Goal: Contribute content: Add original content to the website for others to see

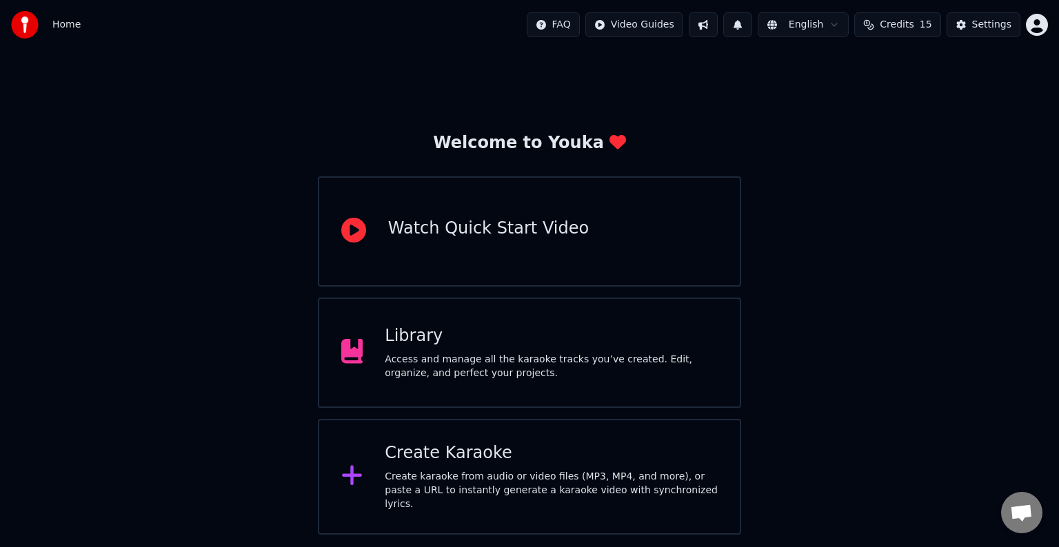
click at [433, 368] on div "Access and manage all the karaoke tracks you’ve created. Edit, organize, and pe…" at bounding box center [551, 367] width 333 height 28
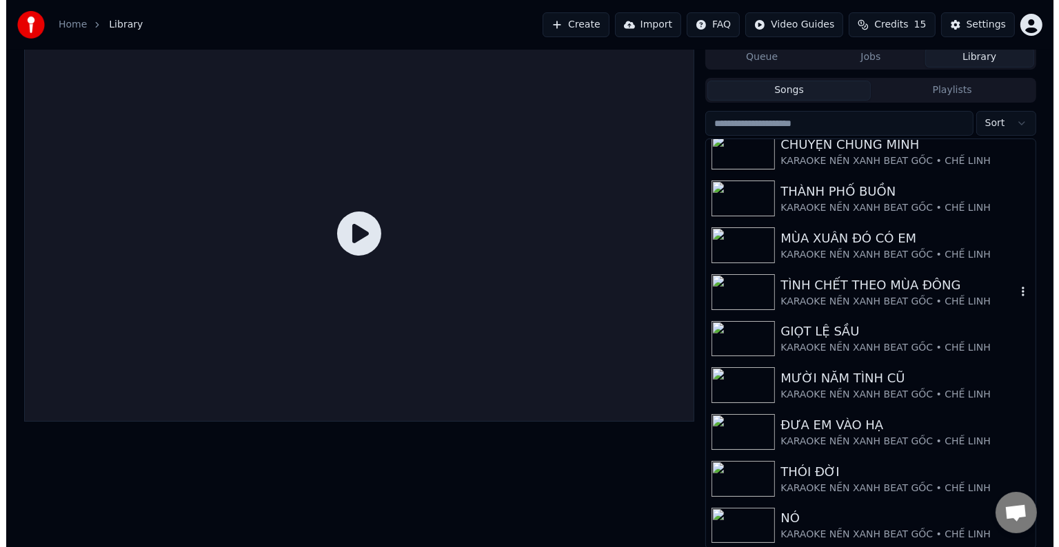
scroll to position [6, 0]
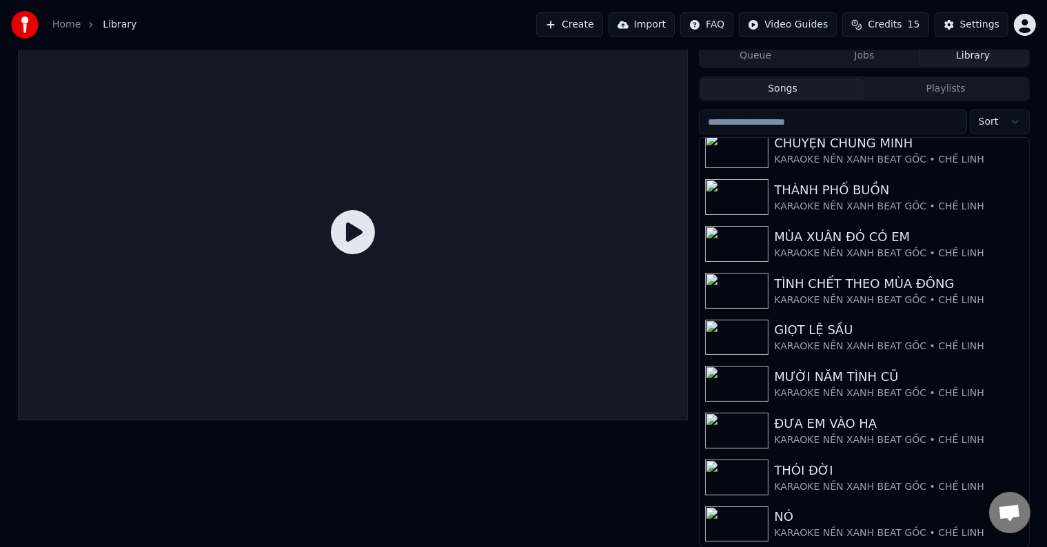
click at [587, 19] on button "Create" at bounding box center [569, 24] width 67 height 25
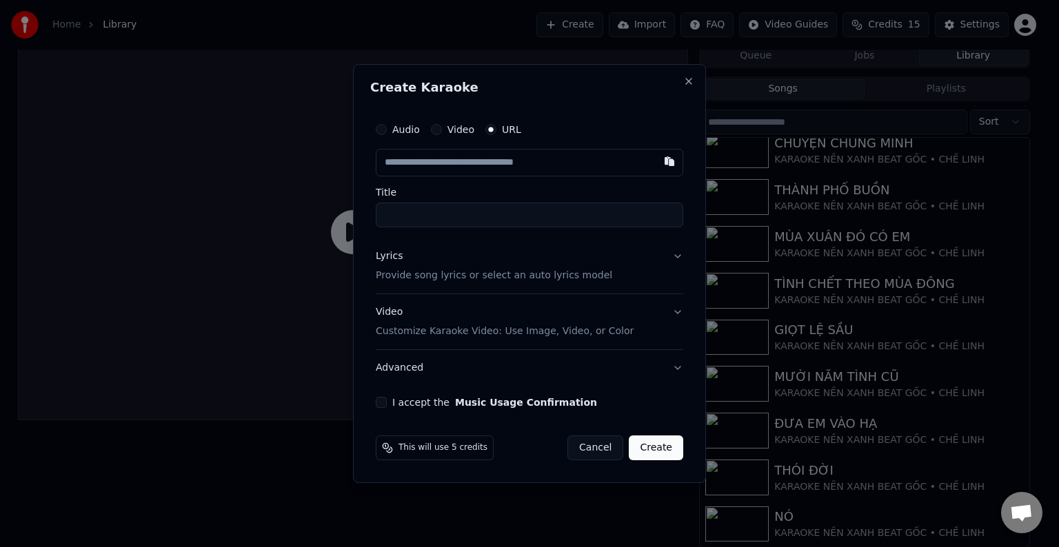
click at [454, 161] on input "text" at bounding box center [529, 163] width 307 height 28
paste input "**********"
type input "**********"
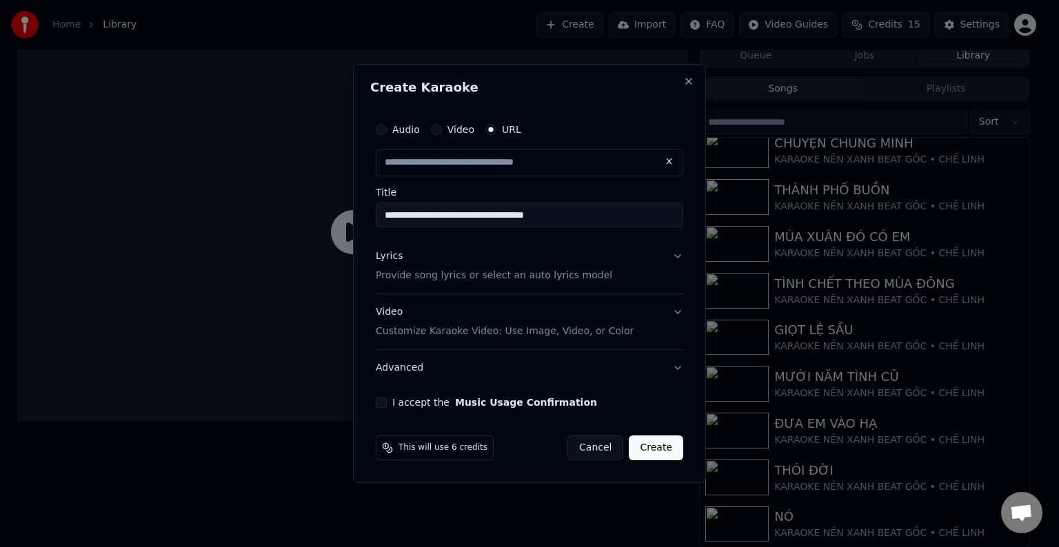
click at [419, 279] on p "Provide song lyrics or select an auto lyrics model" at bounding box center [494, 276] width 236 height 14
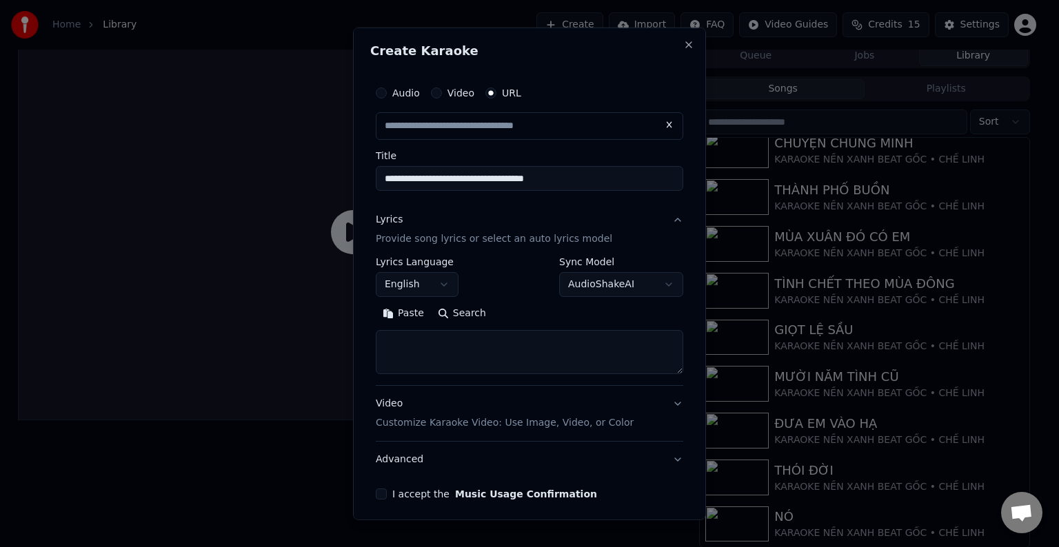
type input "**********"
click at [479, 355] on textarea at bounding box center [529, 352] width 307 height 44
click at [479, 345] on textarea at bounding box center [529, 352] width 307 height 44
click at [442, 274] on button "English" at bounding box center [417, 284] width 83 height 25
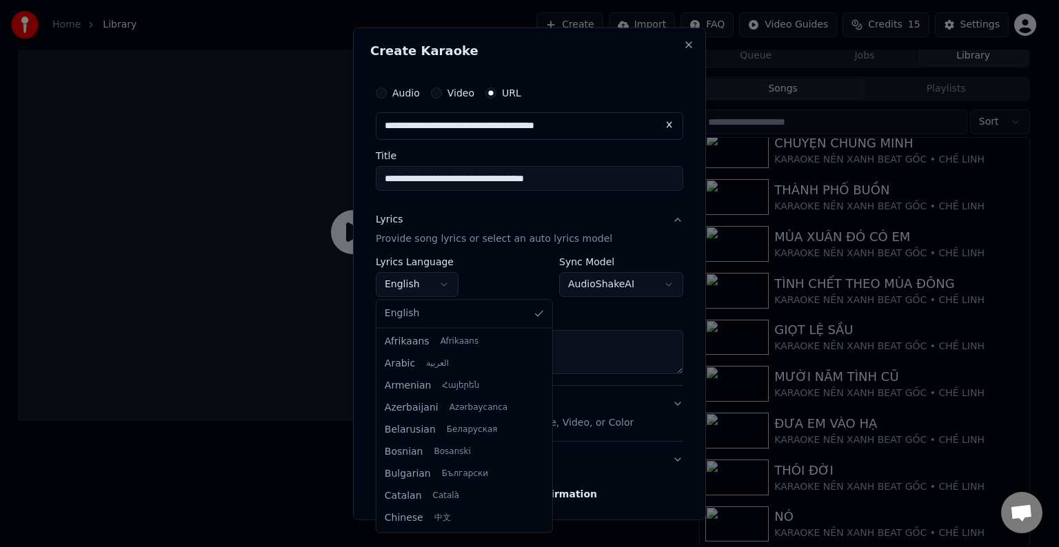
click at [440, 283] on body "**********" at bounding box center [523, 267] width 1047 height 547
click at [440, 285] on body "**********" at bounding box center [523, 267] width 1047 height 547
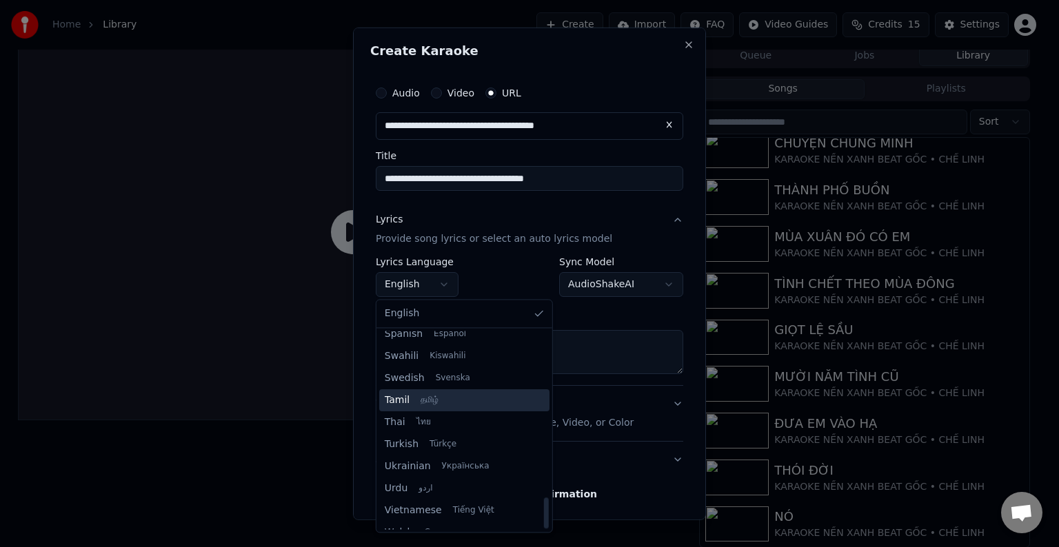
scroll to position [1058, 0]
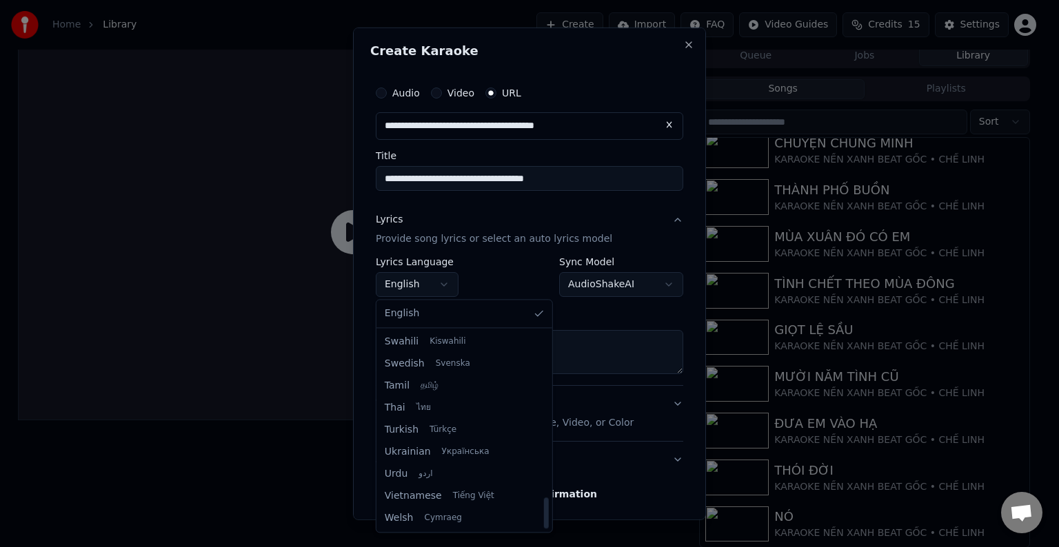
select select "**"
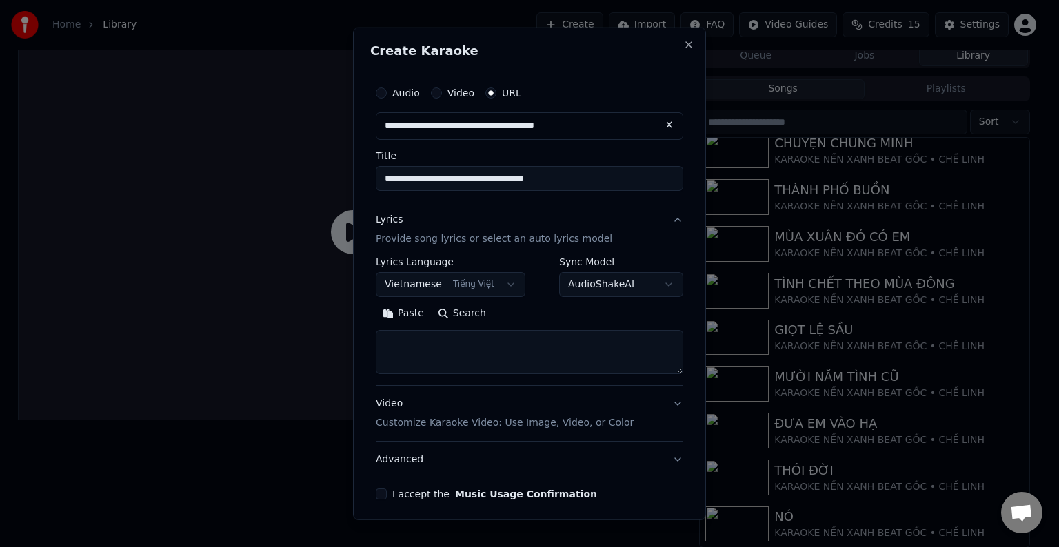
click at [446, 347] on textarea at bounding box center [529, 352] width 307 height 44
paste textarea "**********"
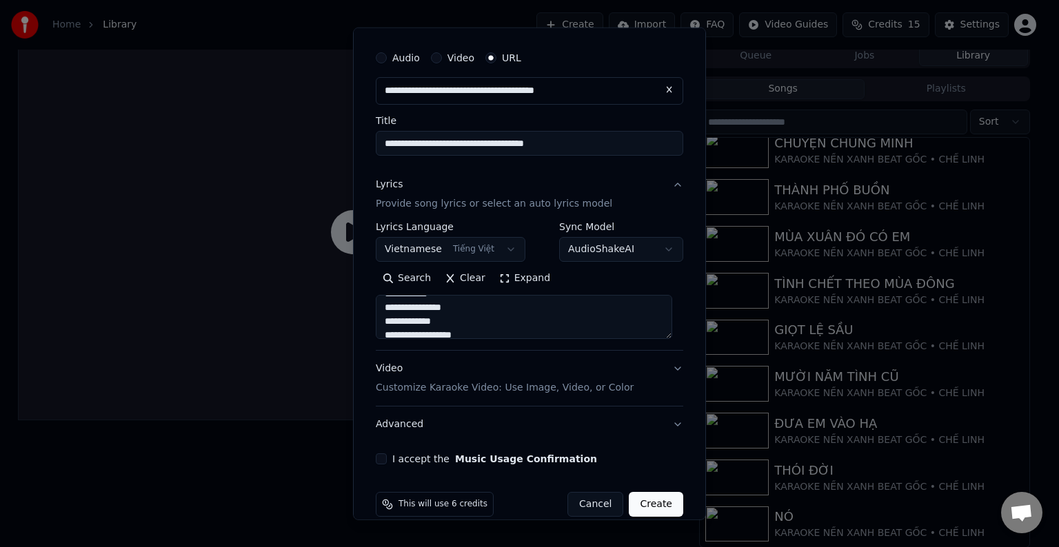
scroll to position [54, 0]
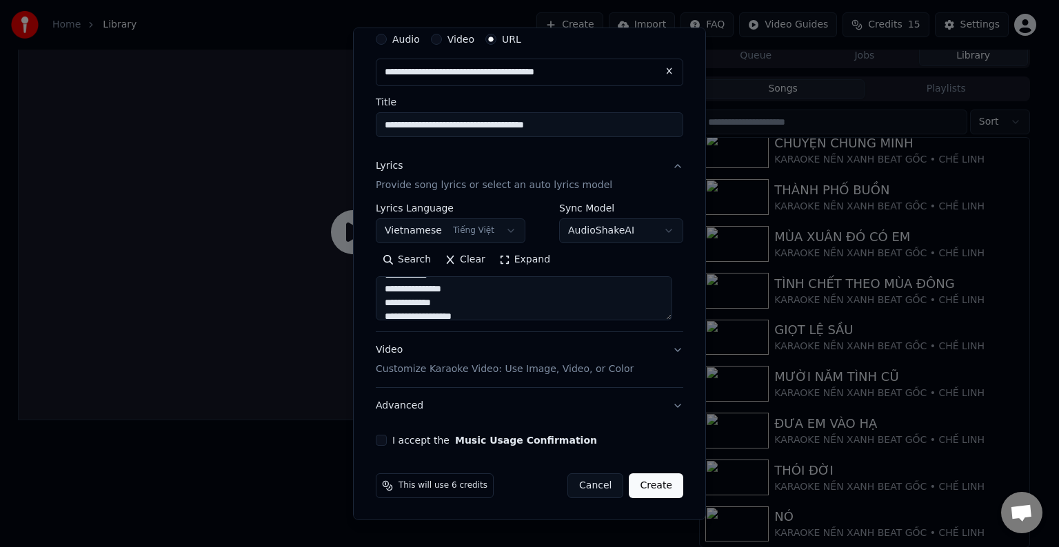
type textarea "**********"
click at [379, 438] on button "I accept the Music Usage Confirmation" at bounding box center [381, 440] width 11 height 11
click at [643, 482] on button "Create" at bounding box center [656, 486] width 54 height 25
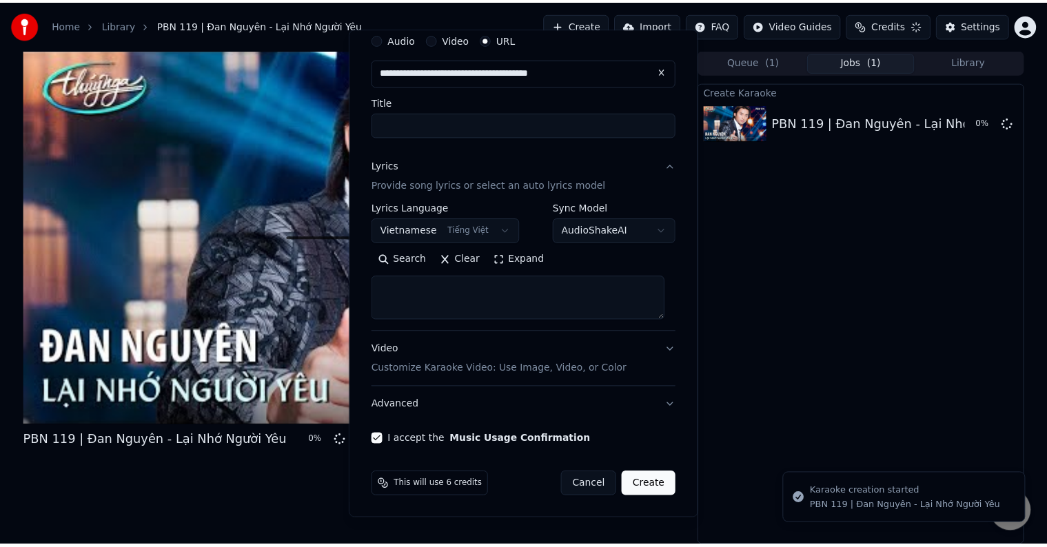
scroll to position [0, 0]
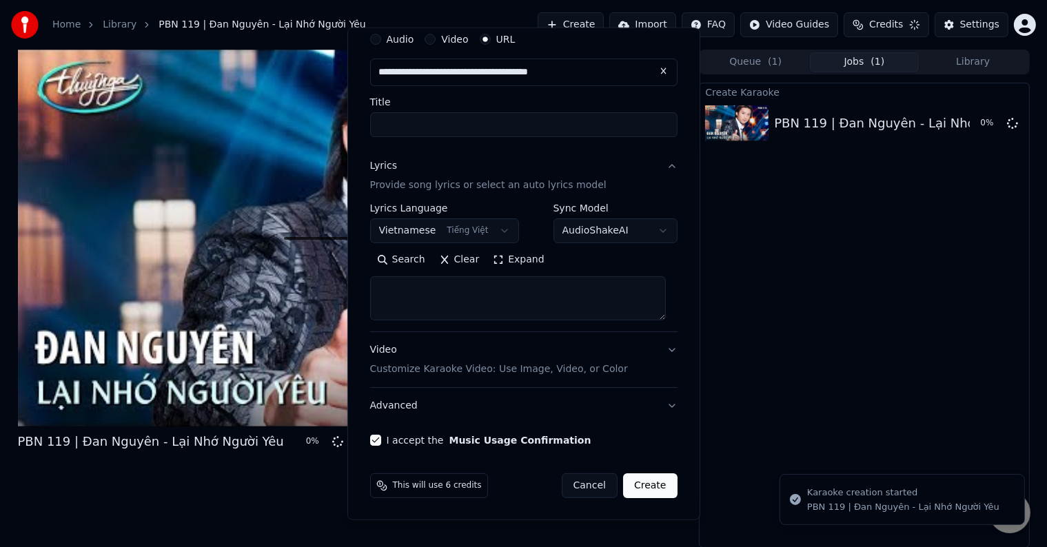
select select
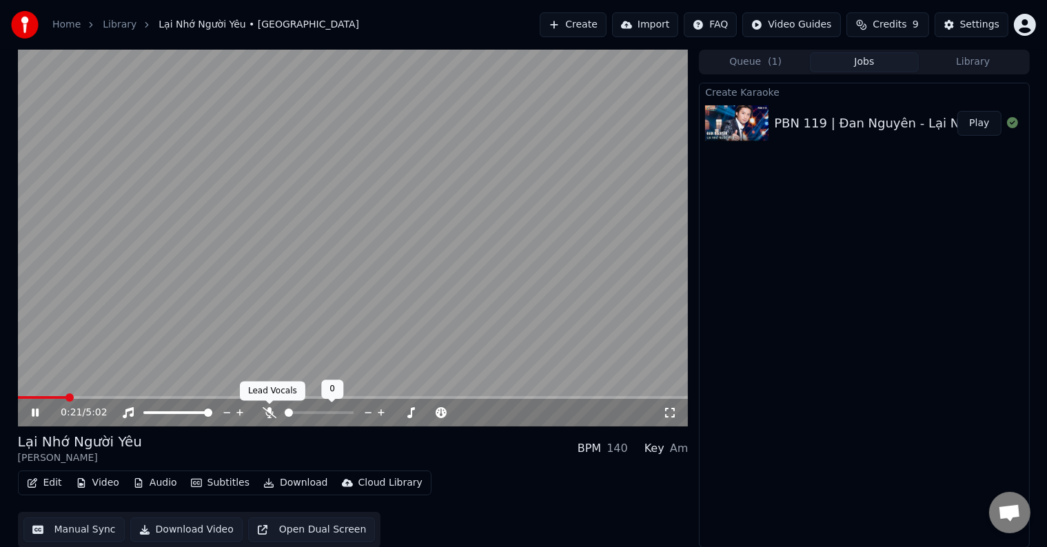
click at [267, 409] on icon at bounding box center [270, 412] width 14 height 11
click at [281, 395] on video at bounding box center [353, 238] width 671 height 377
click at [30, 413] on icon at bounding box center [45, 412] width 32 height 11
click at [247, 397] on span at bounding box center [247, 398] width 8 height 8
click at [608, 395] on video at bounding box center [353, 238] width 671 height 377
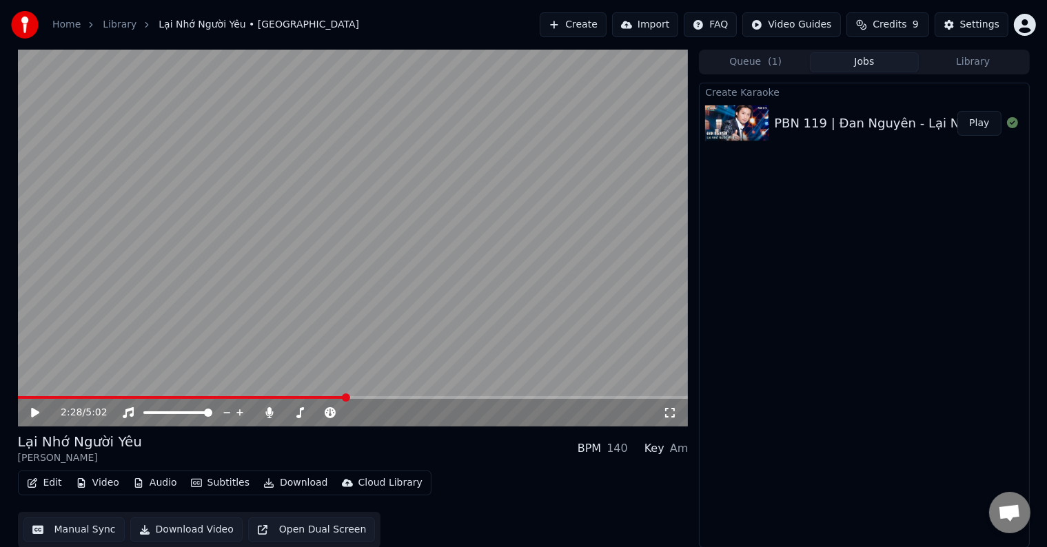
click at [598, 396] on span at bounding box center [353, 397] width 671 height 3
click at [32, 414] on icon at bounding box center [35, 413] width 8 height 10
click at [65, 532] on button "Manual Sync" at bounding box center [73, 530] width 101 height 25
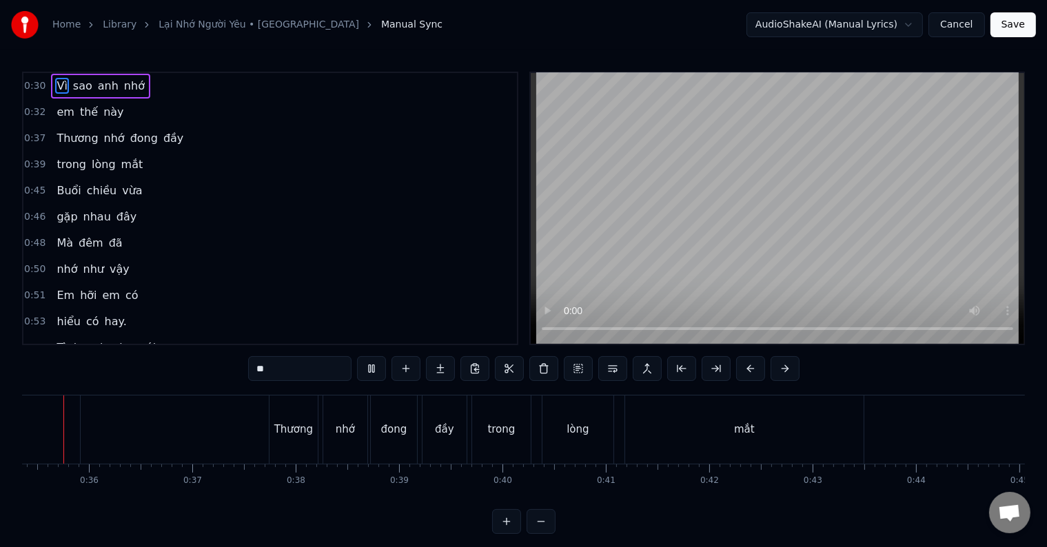
scroll to position [0, 3635]
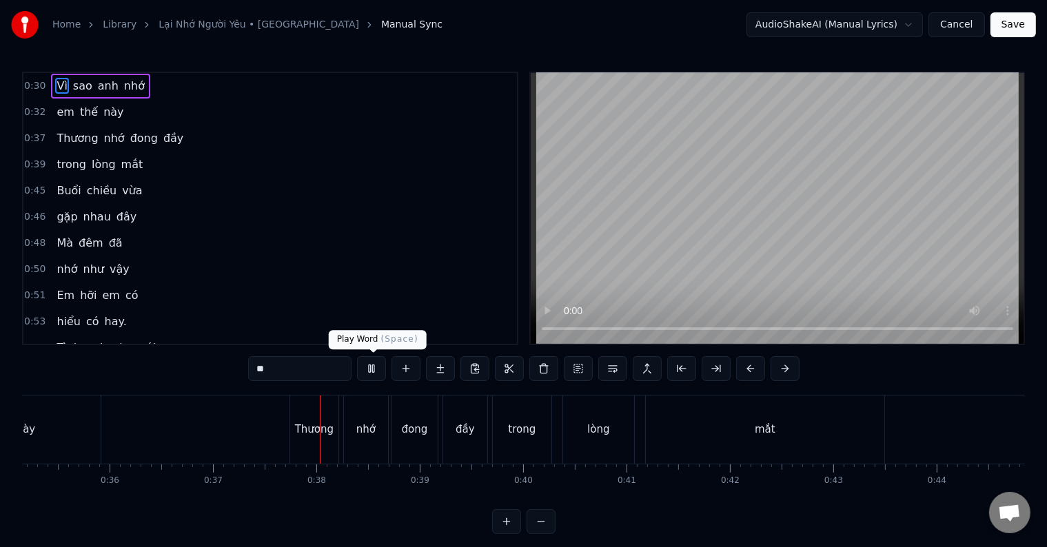
click at [372, 370] on button at bounding box center [371, 368] width 29 height 25
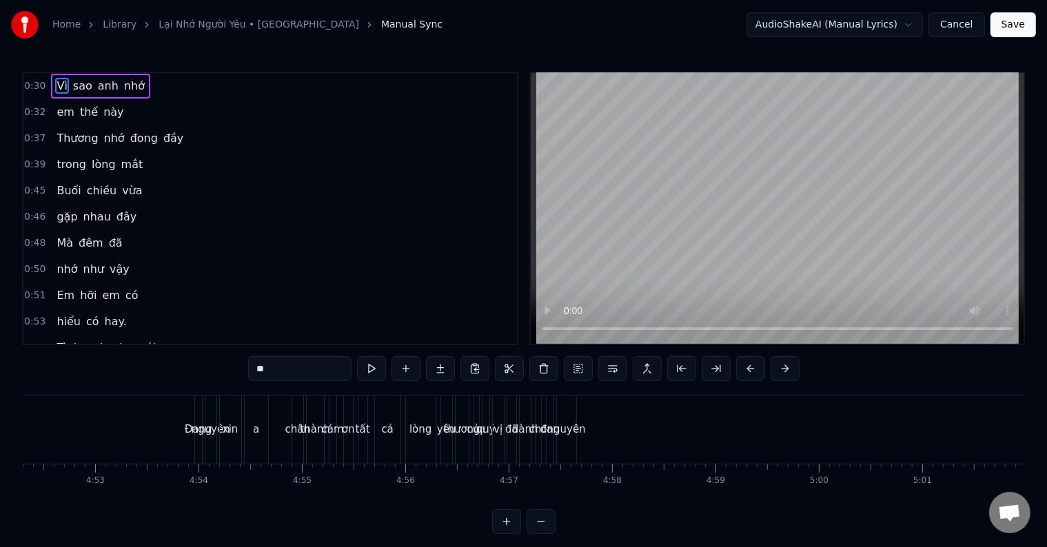
scroll to position [0, 29349]
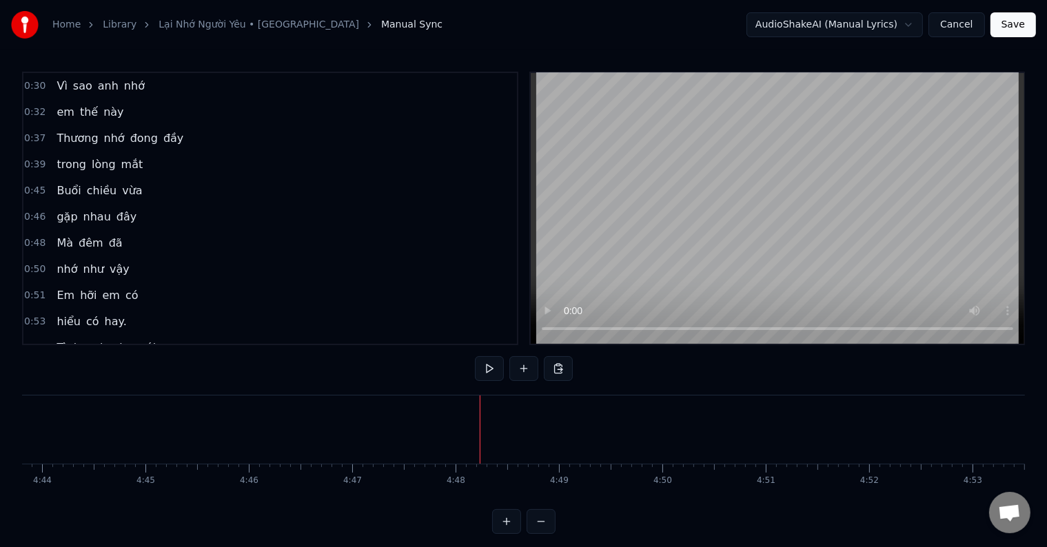
click at [480, 460] on div at bounding box center [480, 430] width 1 height 68
click at [489, 367] on button at bounding box center [489, 368] width 29 height 25
click at [594, 445] on div at bounding box center [594, 430] width 1 height 68
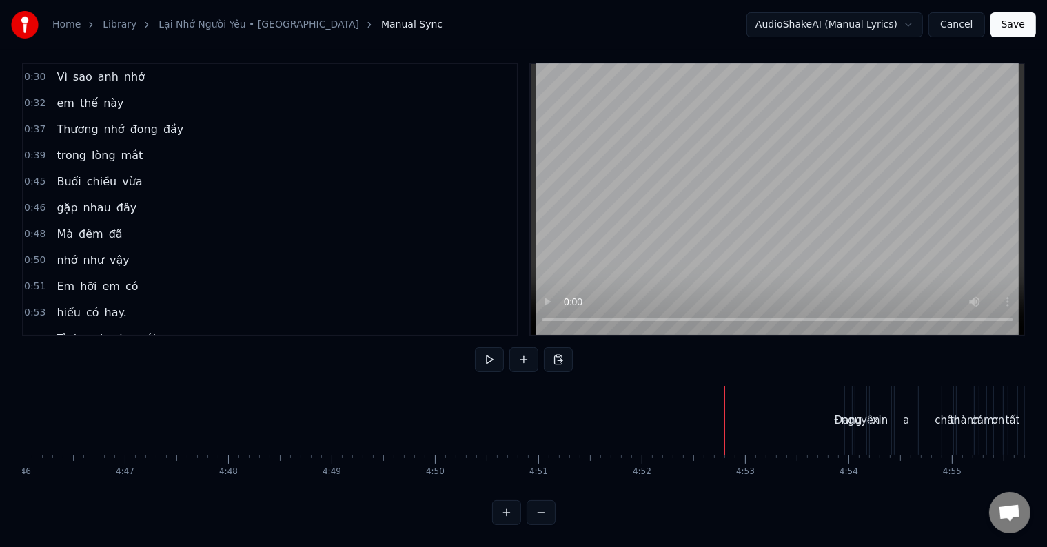
scroll to position [0, 29682]
click at [742, 413] on div "nguyên" at bounding box center [755, 421] width 39 height 16
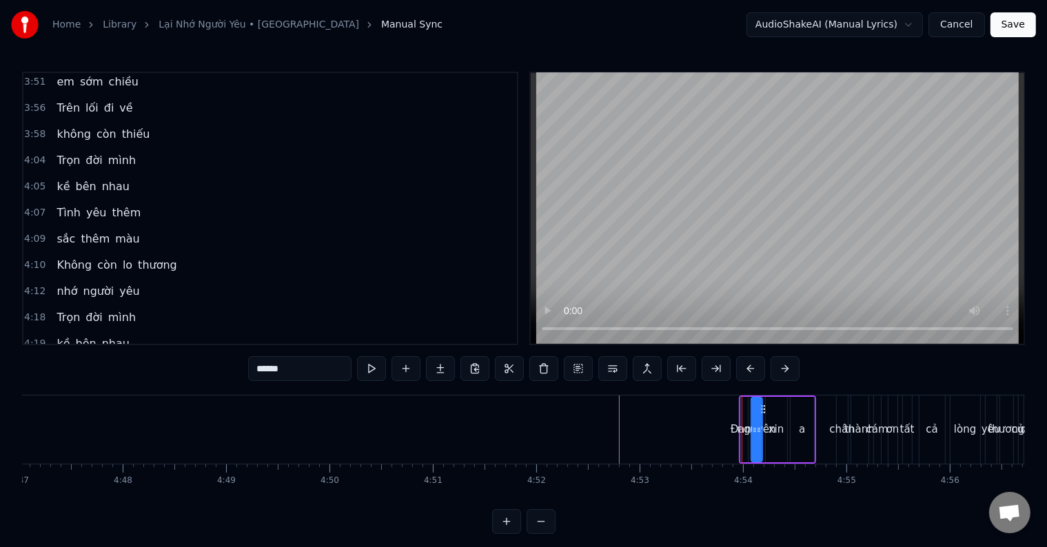
scroll to position [1885, 0]
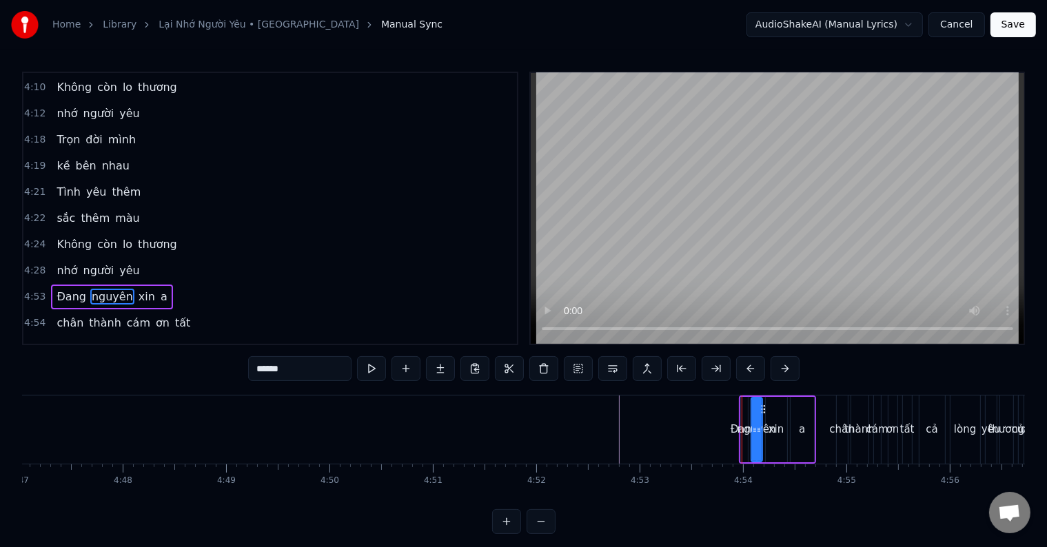
click at [732, 427] on div "Đang" at bounding box center [745, 430] width 28 height 16
type input "****"
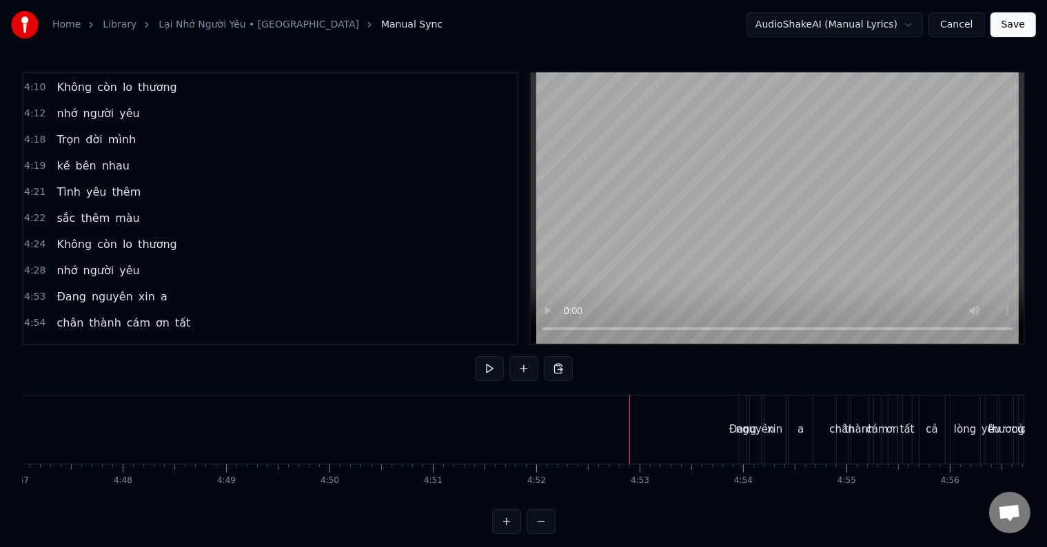
click at [629, 441] on div at bounding box center [629, 430] width 1 height 68
click at [28, 290] on span "4:53" at bounding box center [34, 297] width 21 height 14
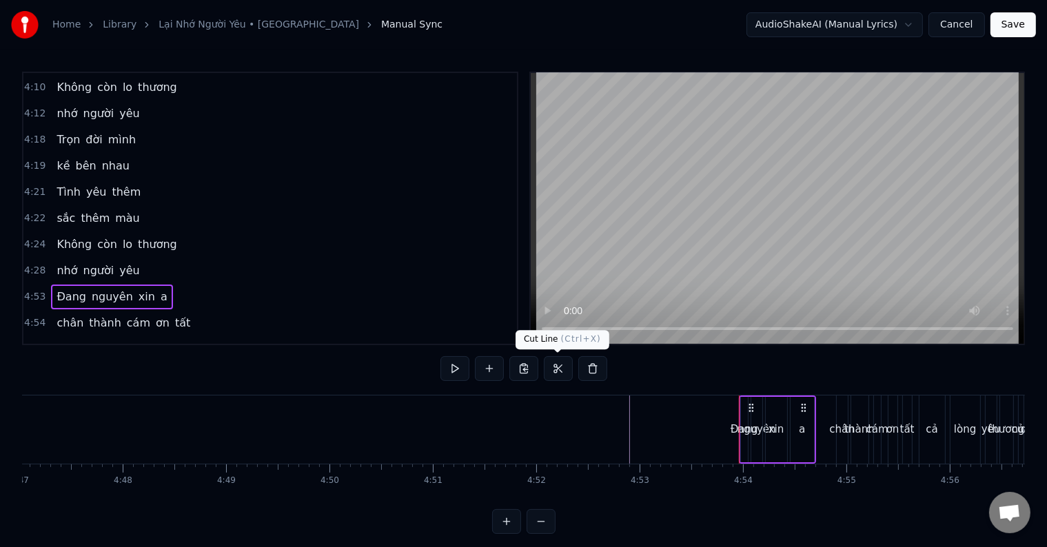
click at [557, 365] on button at bounding box center [558, 368] width 29 height 25
click at [30, 290] on span "4:53" at bounding box center [34, 297] width 21 height 14
click at [90, 289] on span "nguyên" at bounding box center [112, 297] width 44 height 16
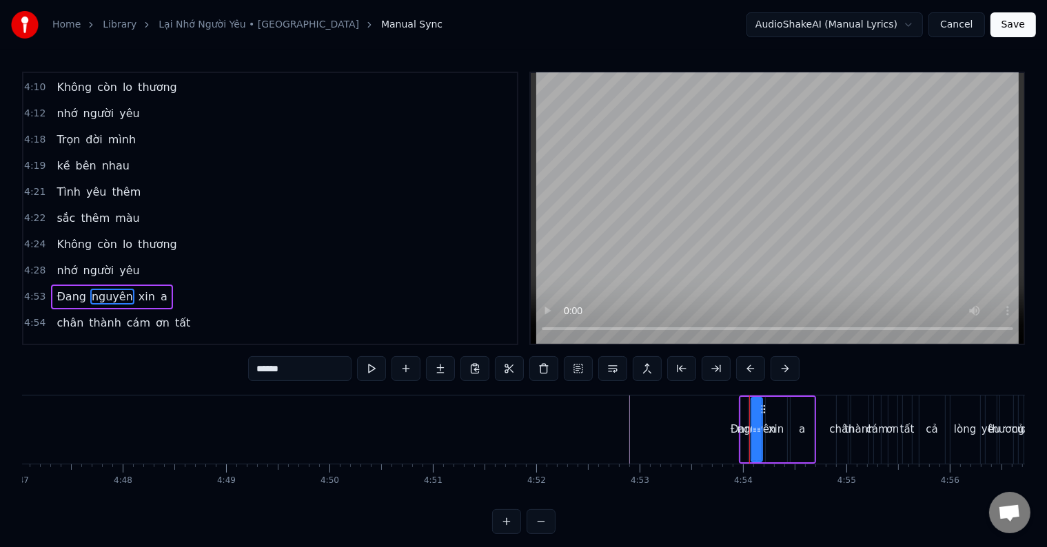
click at [70, 289] on span "Đang" at bounding box center [71, 297] width 32 height 16
type input "****"
click at [712, 365] on button at bounding box center [716, 368] width 29 height 25
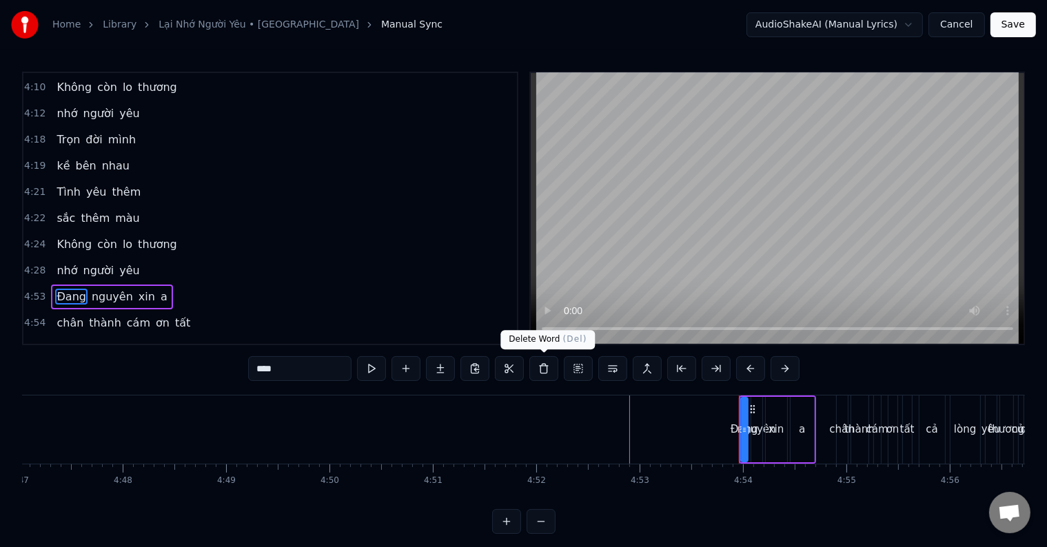
click at [543, 372] on button at bounding box center [543, 368] width 29 height 25
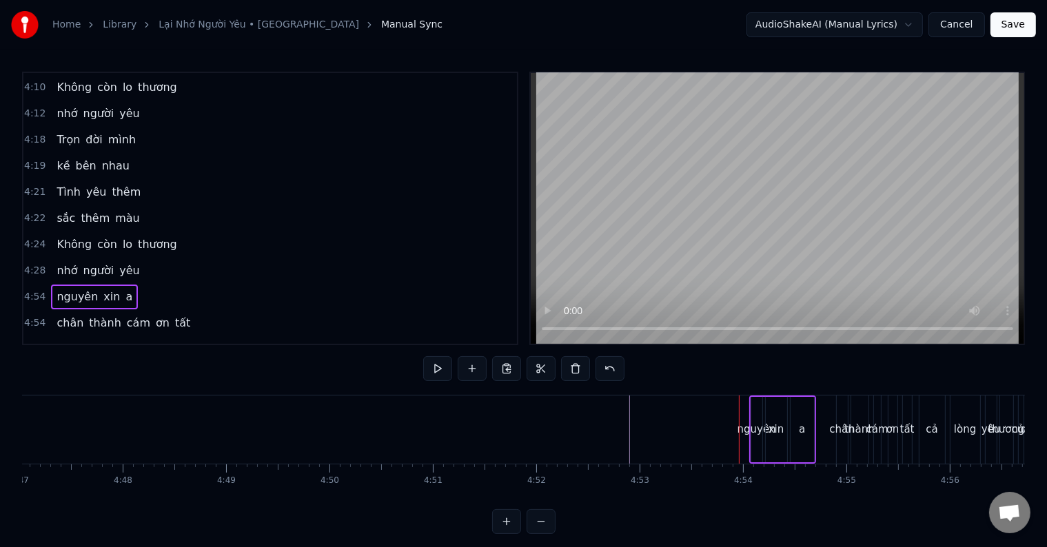
click at [748, 430] on div "nguyên" at bounding box center [757, 430] width 39 height 16
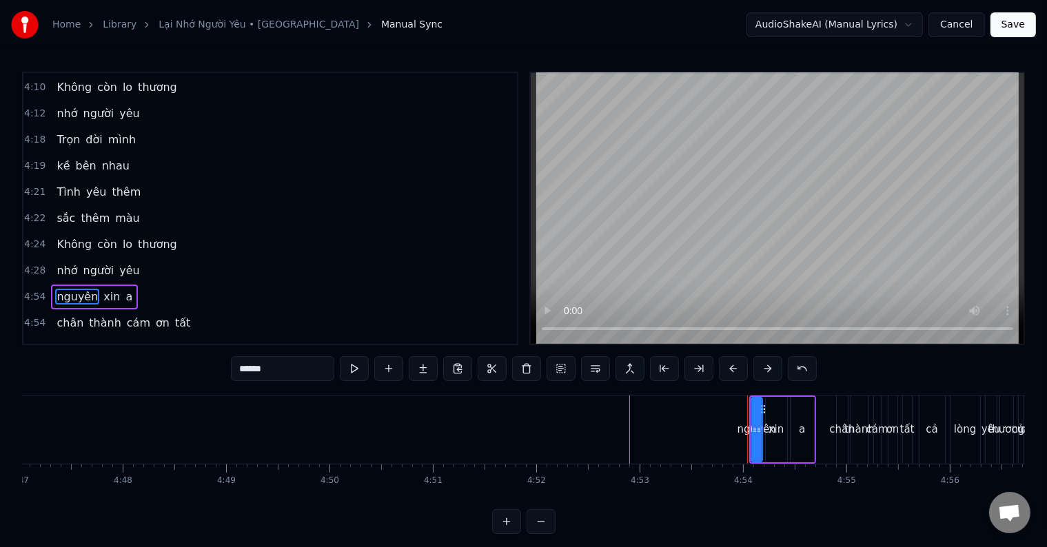
click at [745, 427] on div "nguyên" at bounding box center [757, 430] width 39 height 16
click at [740, 429] on div "nguyên" at bounding box center [757, 430] width 39 height 16
click at [742, 426] on div "nguyên" at bounding box center [757, 430] width 39 height 16
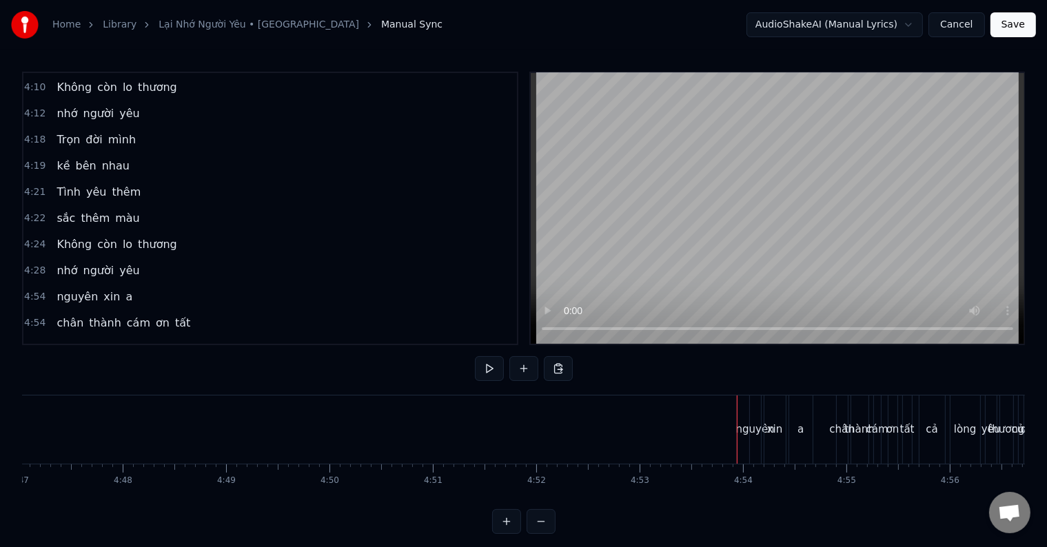
click at [736, 427] on div at bounding box center [736, 430] width 1 height 68
click at [753, 436] on div "nguyên" at bounding box center [755, 430] width 39 height 16
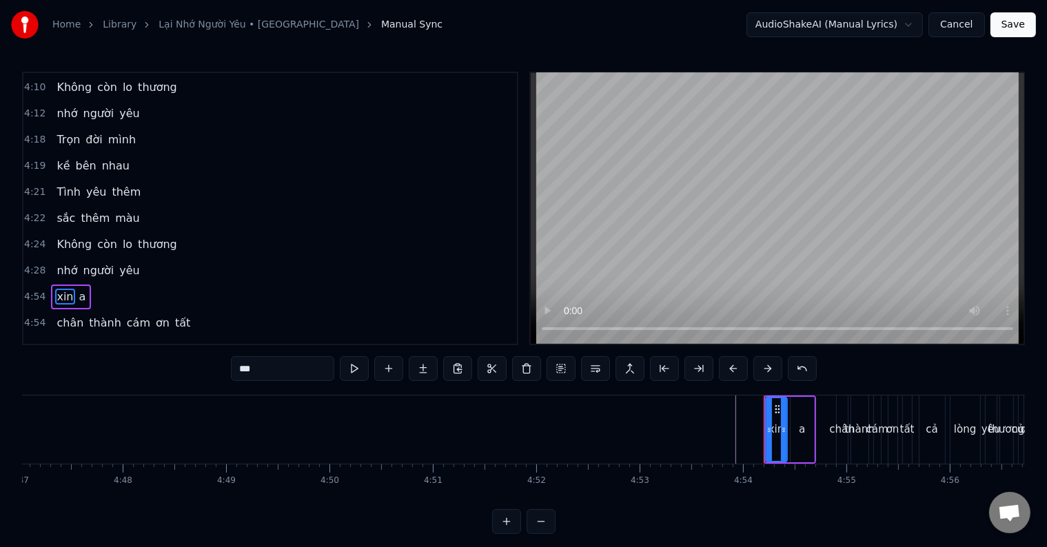
click at [62, 289] on span "xin" at bounding box center [64, 297] width 19 height 16
click at [55, 289] on span "a" at bounding box center [60, 297] width 10 height 16
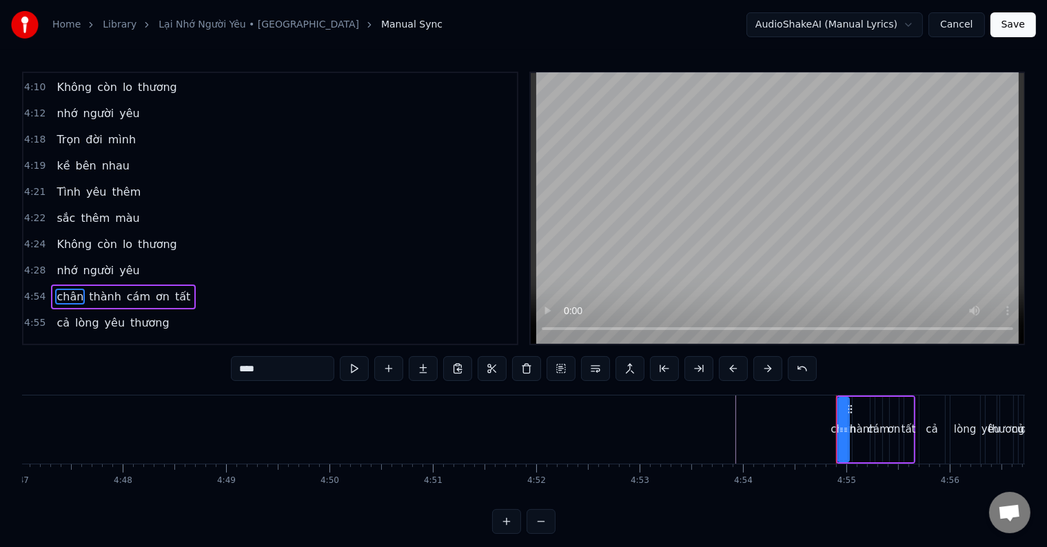
scroll to position [1859, 0]
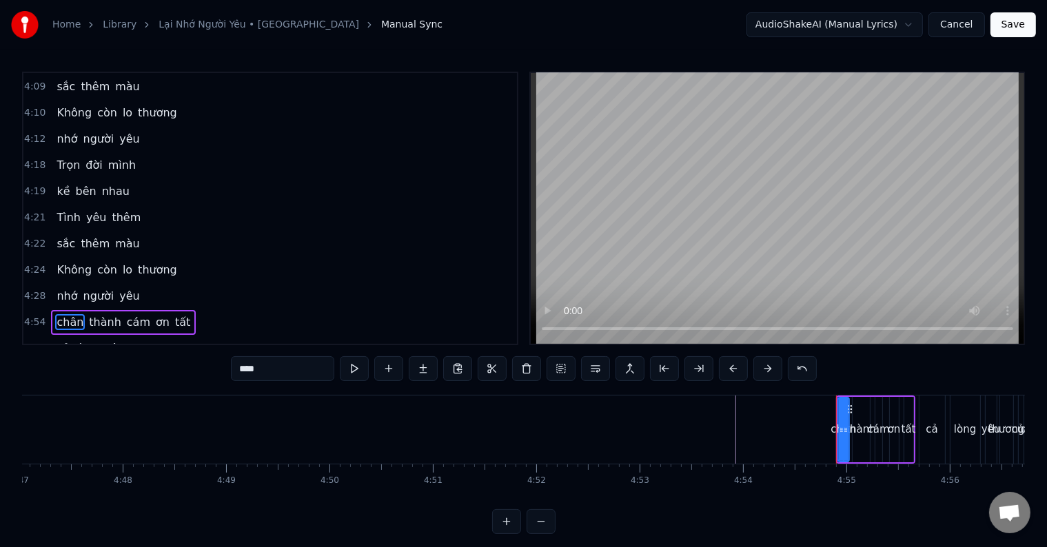
click at [55, 314] on span "chân" at bounding box center [70, 322] width 30 height 16
click at [68, 314] on span "thành" at bounding box center [72, 322] width 35 height 16
click at [68, 314] on span "cám" at bounding box center [68, 322] width 26 height 16
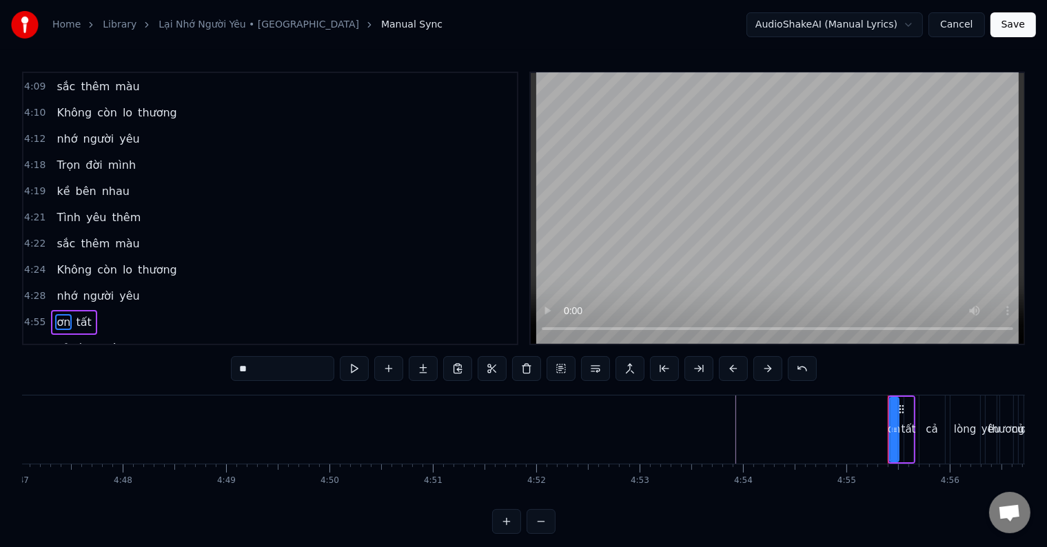
click at [74, 314] on span "tất" at bounding box center [83, 322] width 18 height 16
type input "**"
click at [68, 310] on div "ơn" at bounding box center [63, 322] width 25 height 25
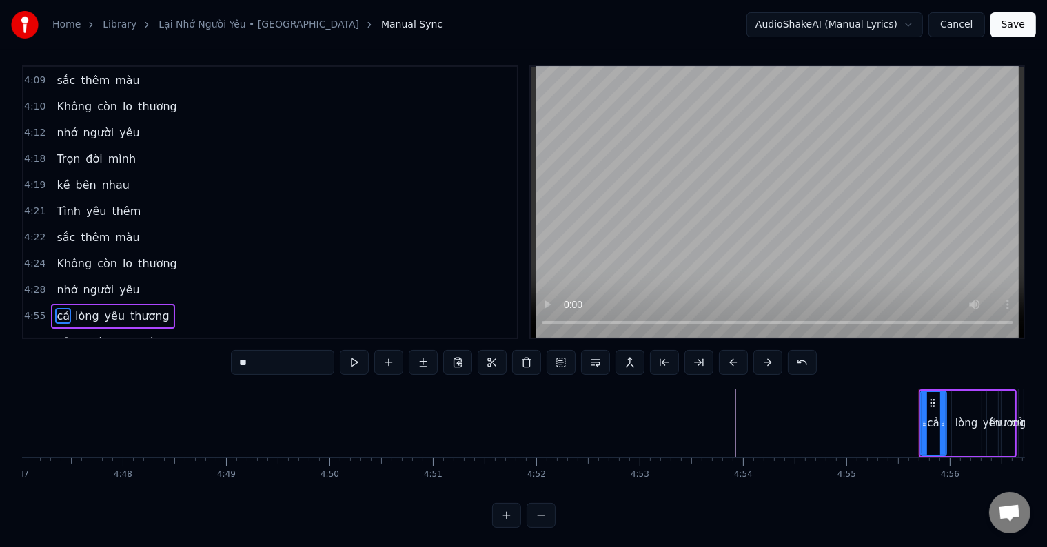
scroll to position [1834, 0]
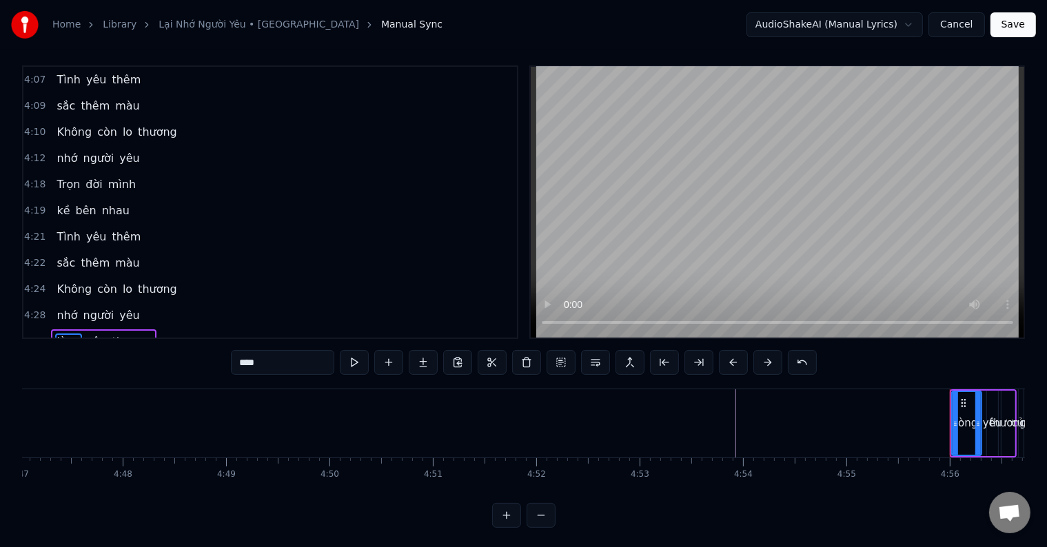
drag, startPoint x: 56, startPoint y: 271, endPoint x: 100, endPoint y: 318, distance: 64.4
click at [100, 318] on div "0:30 Vì sao anh nhớ 0:32 em thế này 0:37 Thương nhớ đong đầy 0:39 trong lòng mắ…" at bounding box center [270, 202] width 496 height 274
type input "***"
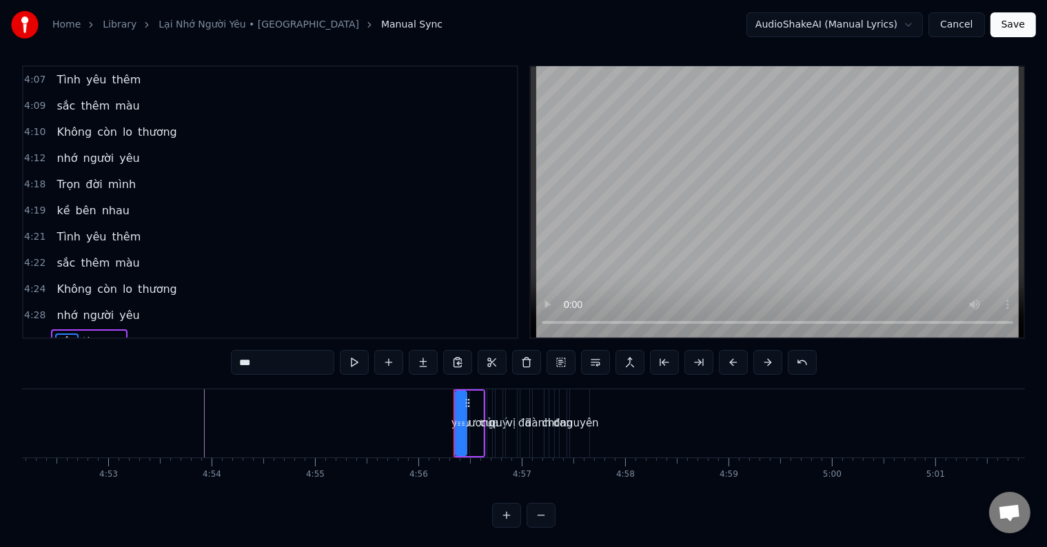
scroll to position [0, 30227]
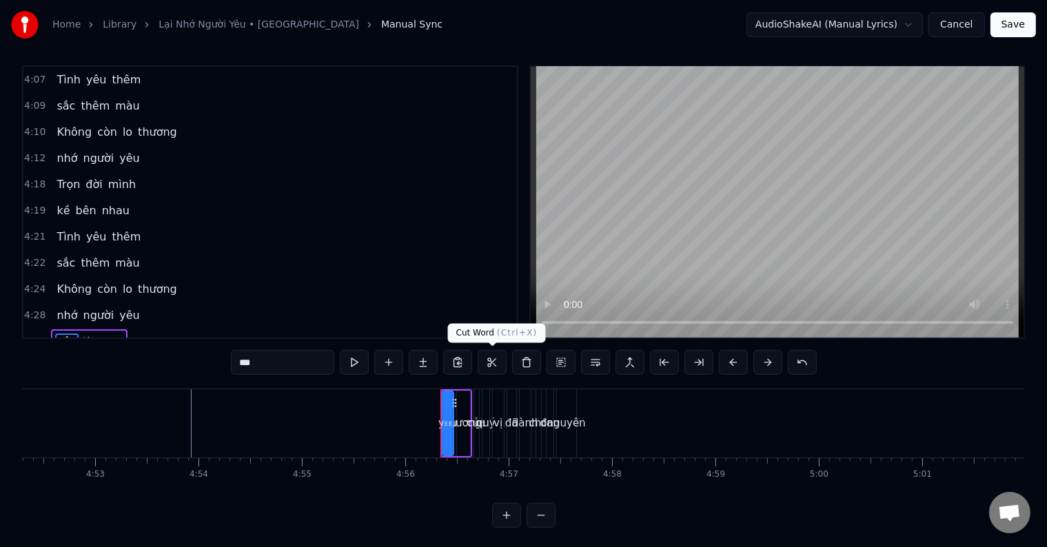
click at [491, 361] on button at bounding box center [492, 362] width 29 height 25
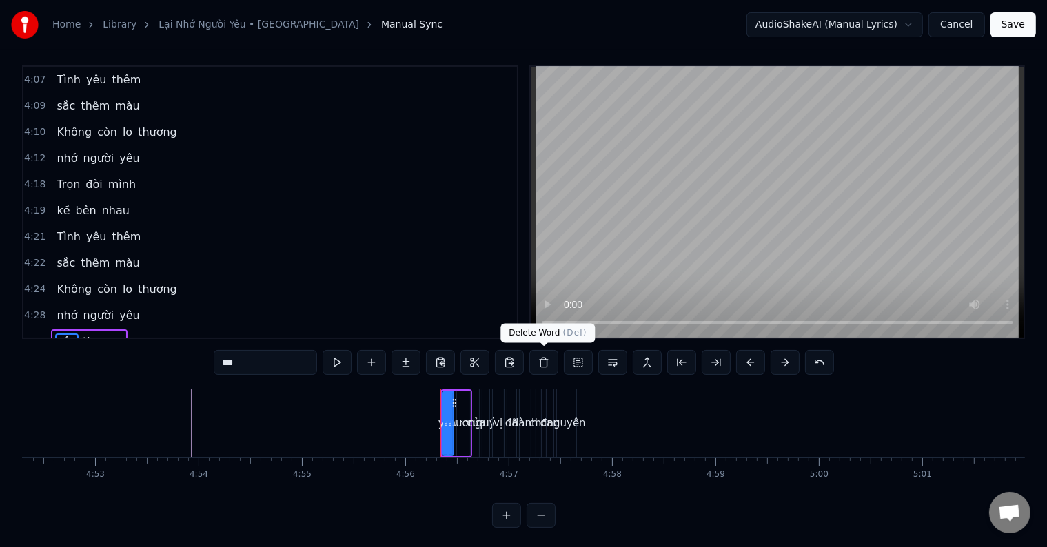
click at [543, 361] on button at bounding box center [543, 362] width 29 height 25
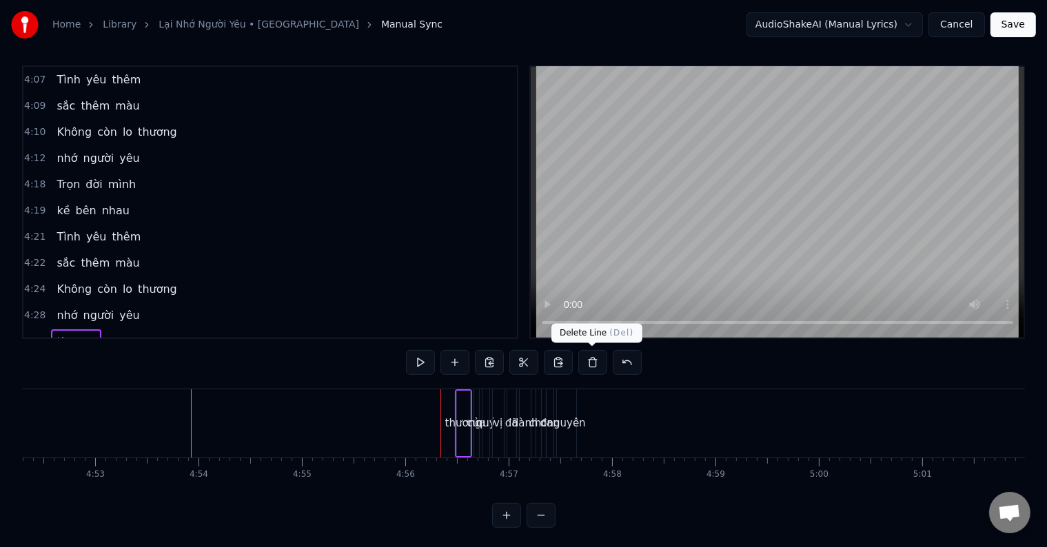
click at [592, 361] on button at bounding box center [592, 362] width 29 height 25
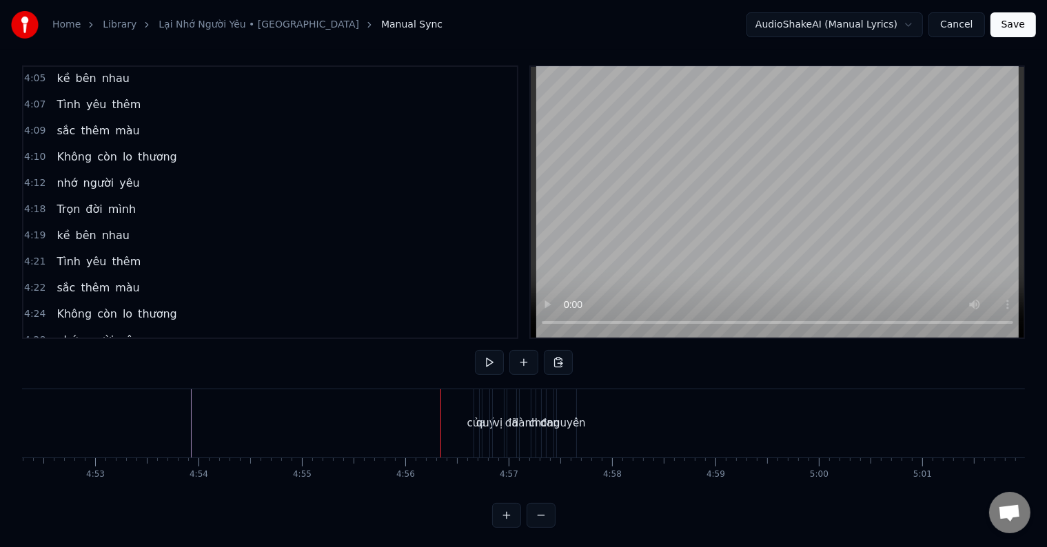
click at [474, 424] on div "của" at bounding box center [476, 424] width 19 height 16
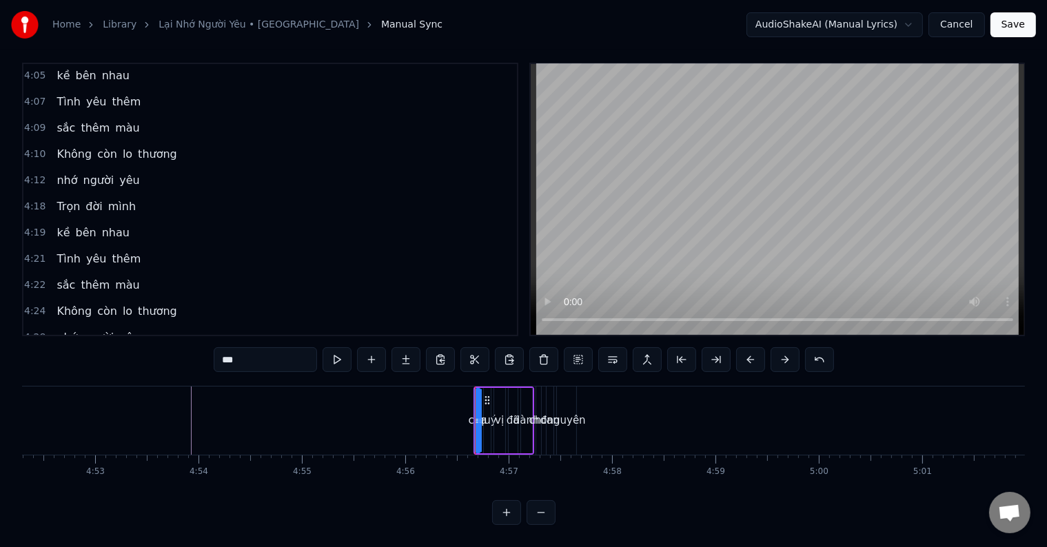
scroll to position [21, 0]
click at [485, 395] on icon at bounding box center [487, 400] width 11 height 11
click at [485, 390] on div at bounding box center [488, 421] width 6 height 63
click at [503, 390] on div at bounding box center [502, 421] width 6 height 63
click at [521, 393] on div "dành" at bounding box center [527, 420] width 12 height 65
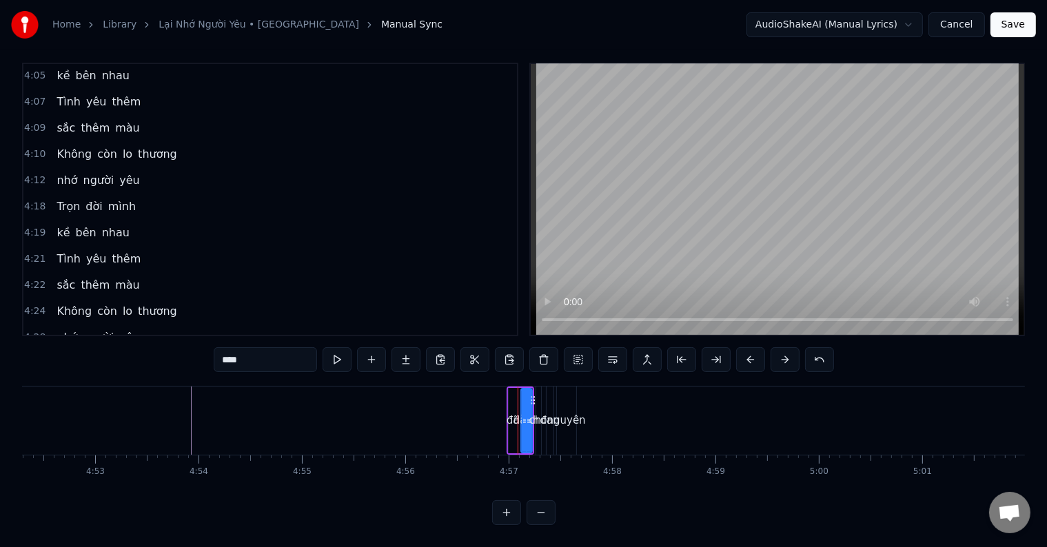
type input "***"
click at [555, 396] on div "cho [PERSON_NAME]" at bounding box center [558, 421] width 44 height 68
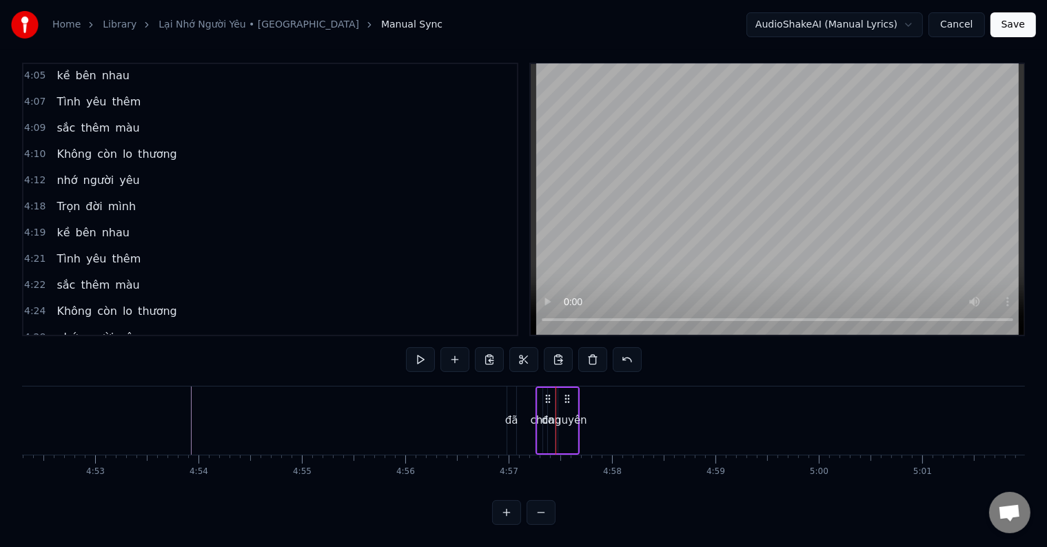
scroll to position [1784, 0]
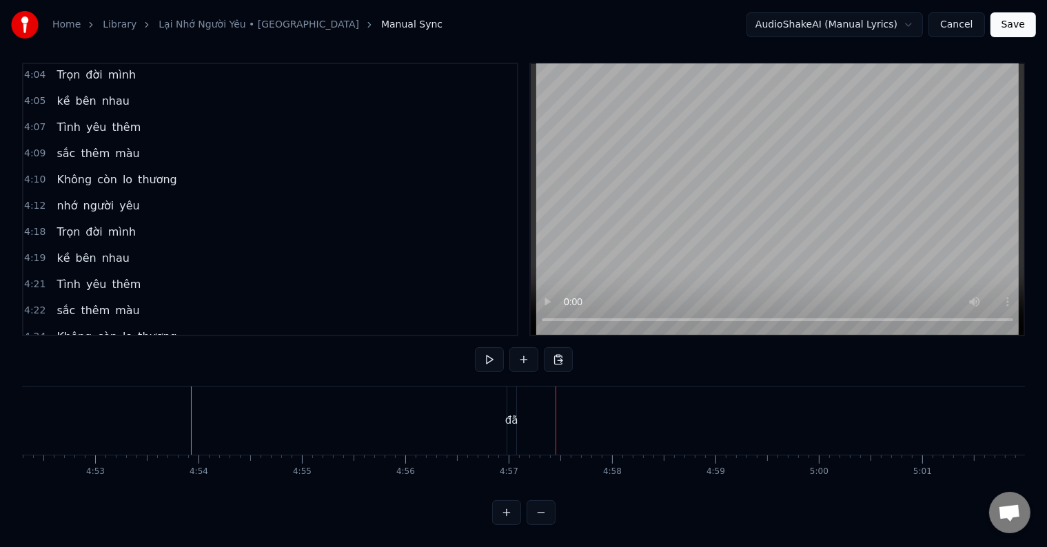
click at [513, 413] on div "đã" at bounding box center [511, 421] width 13 height 16
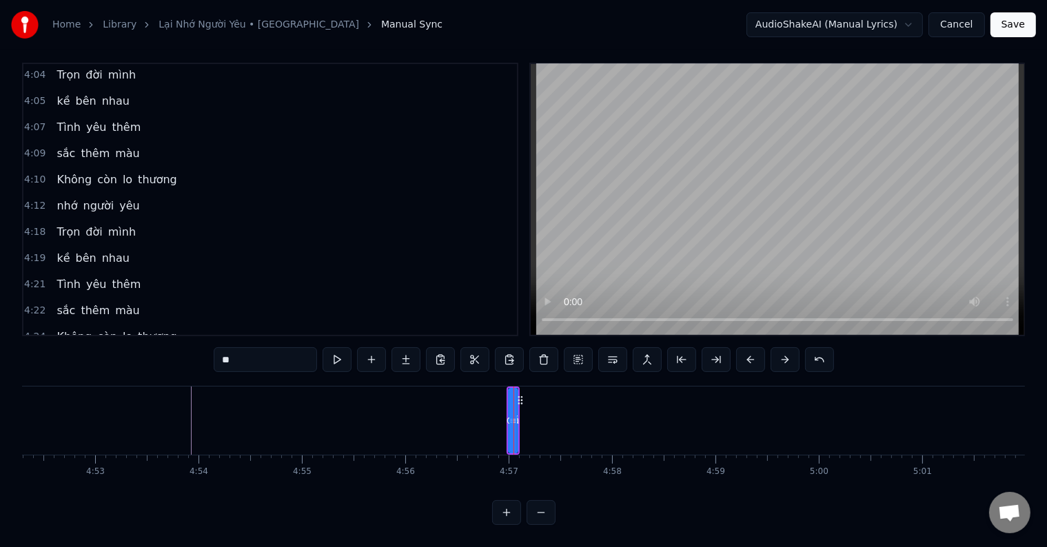
scroll to position [1758, 0]
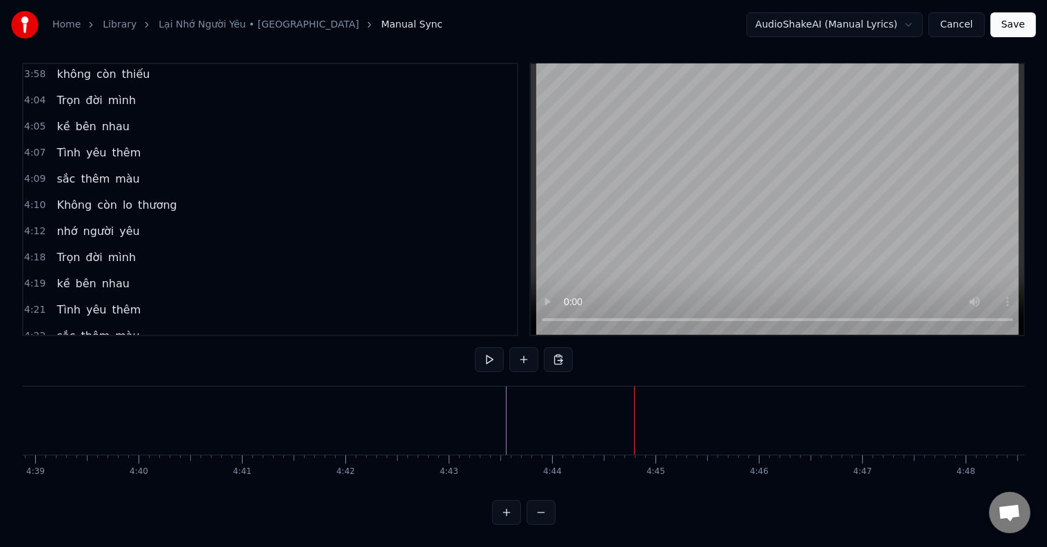
scroll to position [0, 28821]
click at [61, 381] on span "nhớ" at bounding box center [66, 389] width 23 height 16
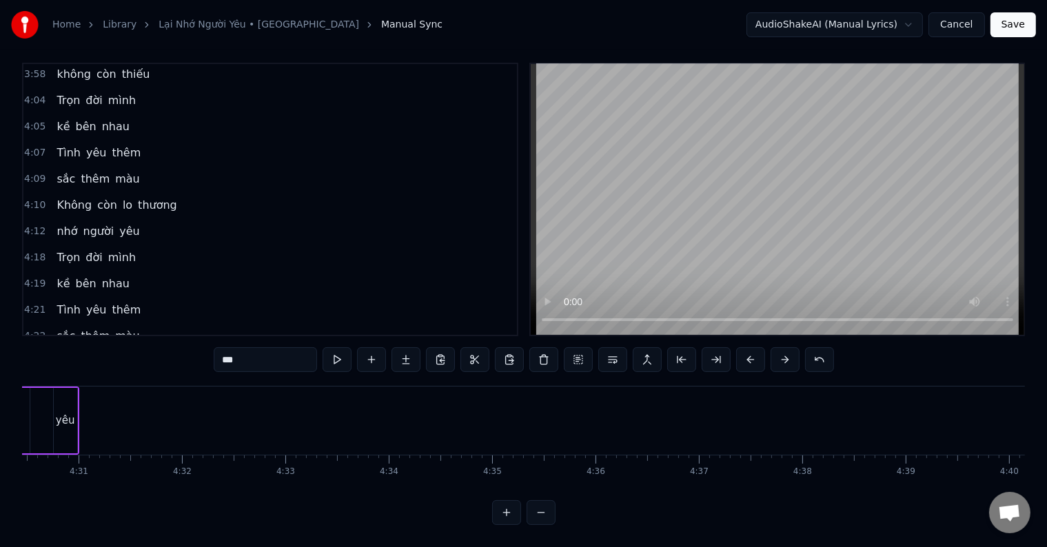
scroll to position [0, 27711]
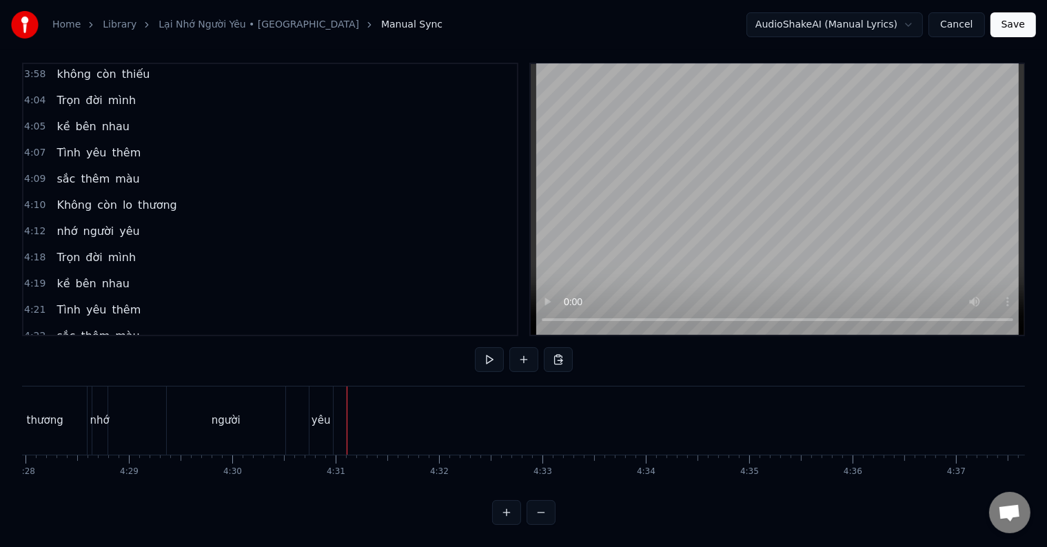
click at [347, 410] on div at bounding box center [347, 421] width 1 height 68
click at [1013, 28] on button "Save" at bounding box center [1014, 24] width 46 height 25
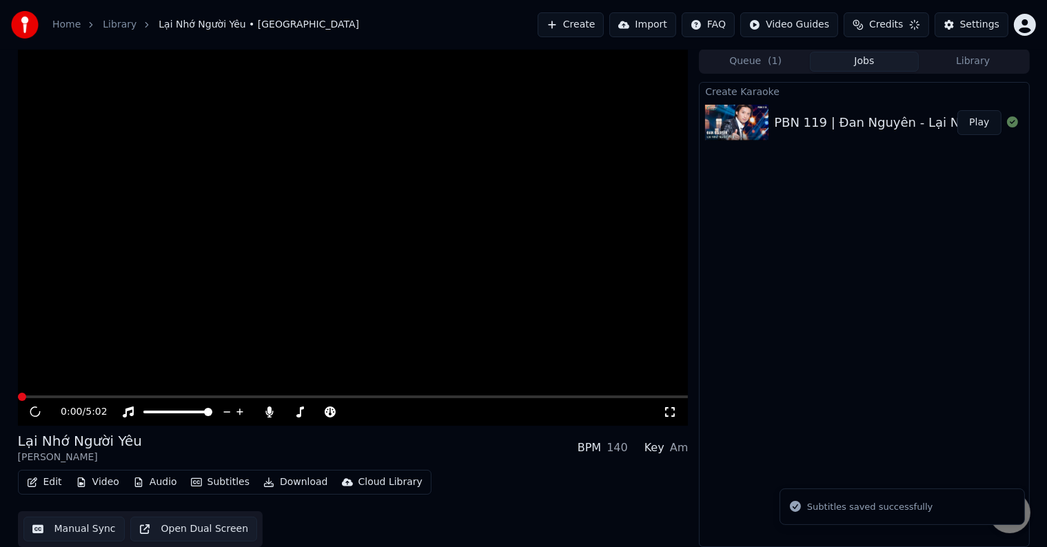
scroll to position [1, 0]
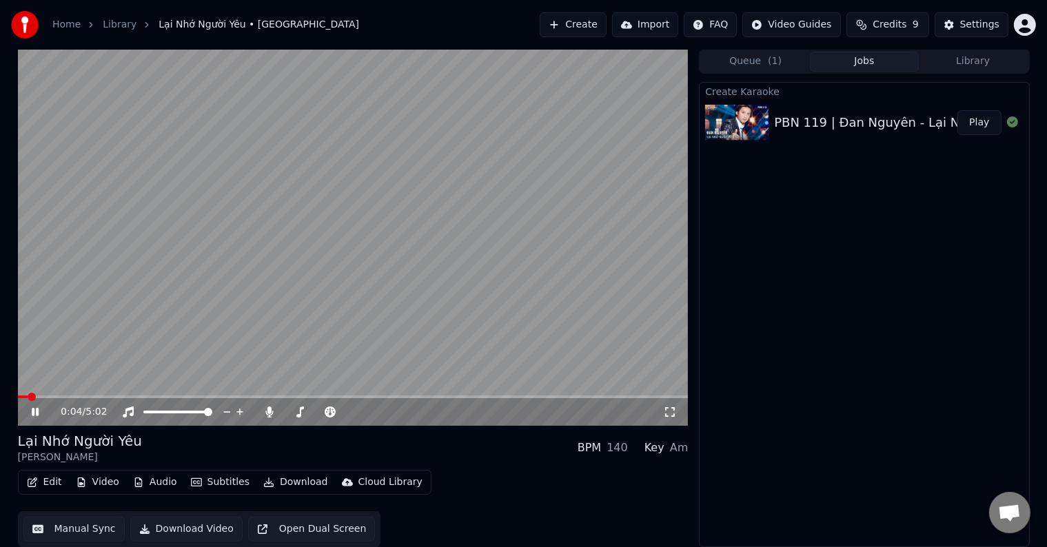
click at [612, 396] on span at bounding box center [353, 397] width 671 height 3
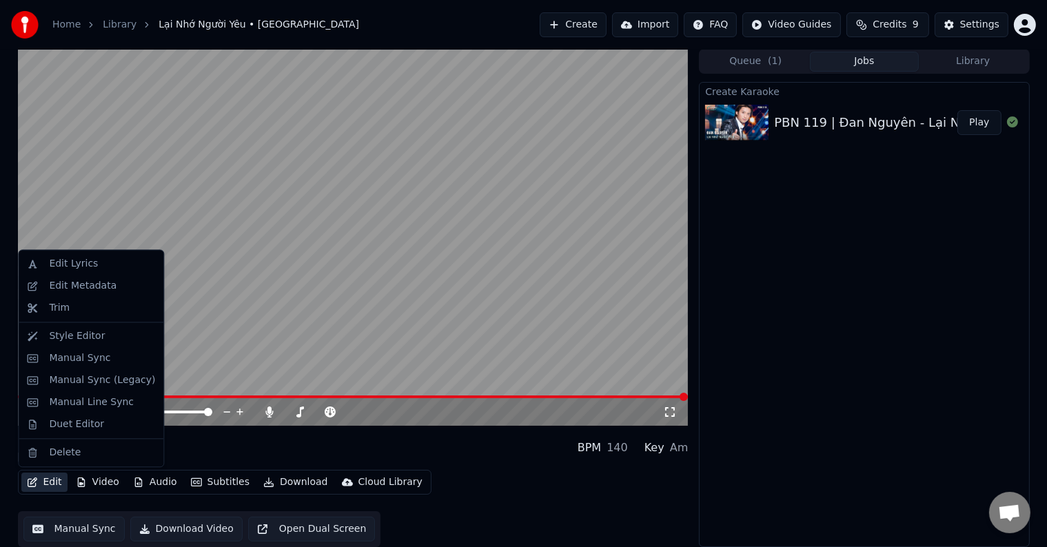
click at [50, 481] on button "Edit" at bounding box center [44, 482] width 46 height 19
click at [68, 284] on div "Edit Metadata" at bounding box center [83, 286] width 68 height 14
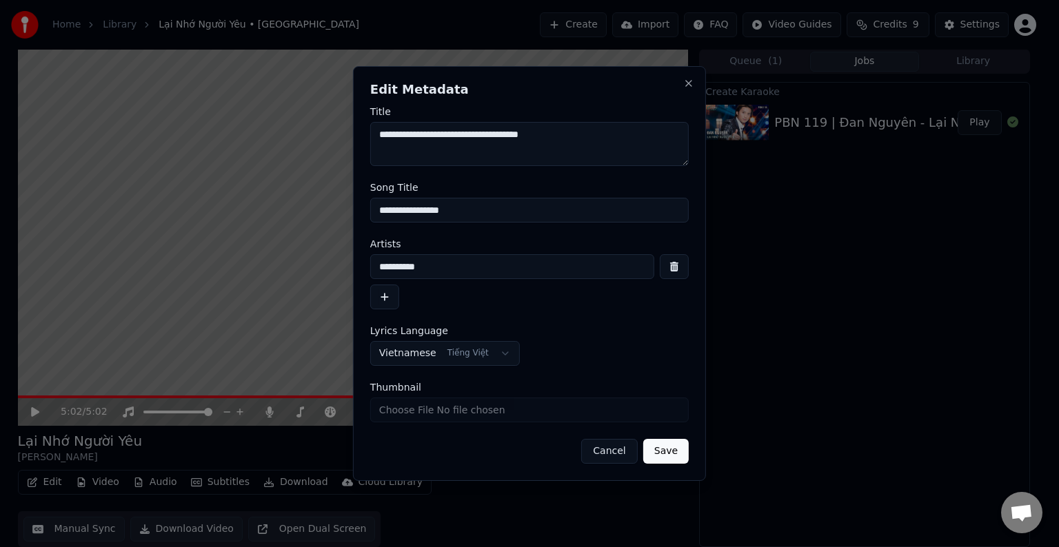
click at [615, 452] on button "Cancel" at bounding box center [609, 451] width 56 height 25
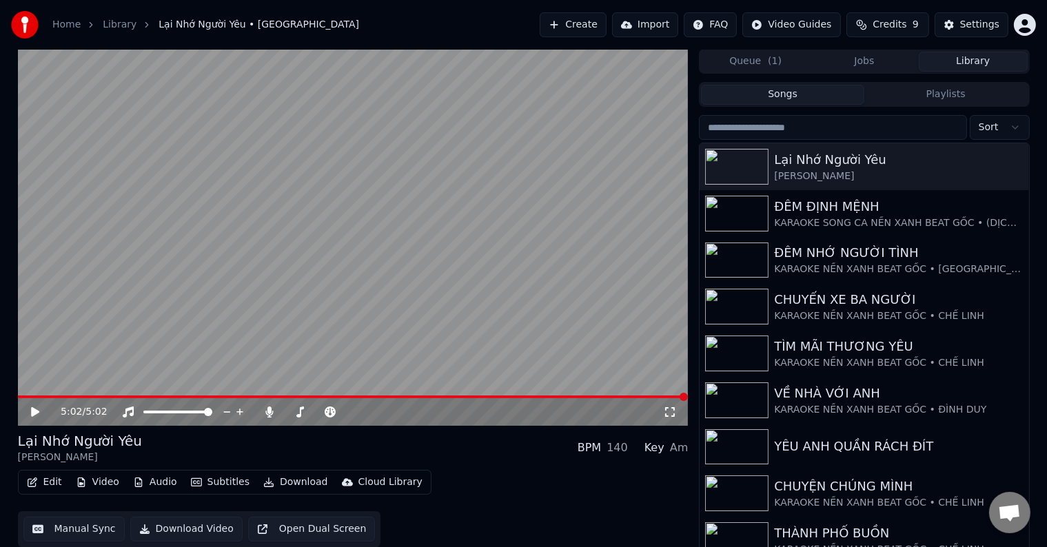
click at [979, 57] on button "Library" at bounding box center [973, 62] width 109 height 20
click at [830, 455] on div "YÊU ANH QUẦN RÁCH ĐÍT" at bounding box center [891, 446] width 235 height 19
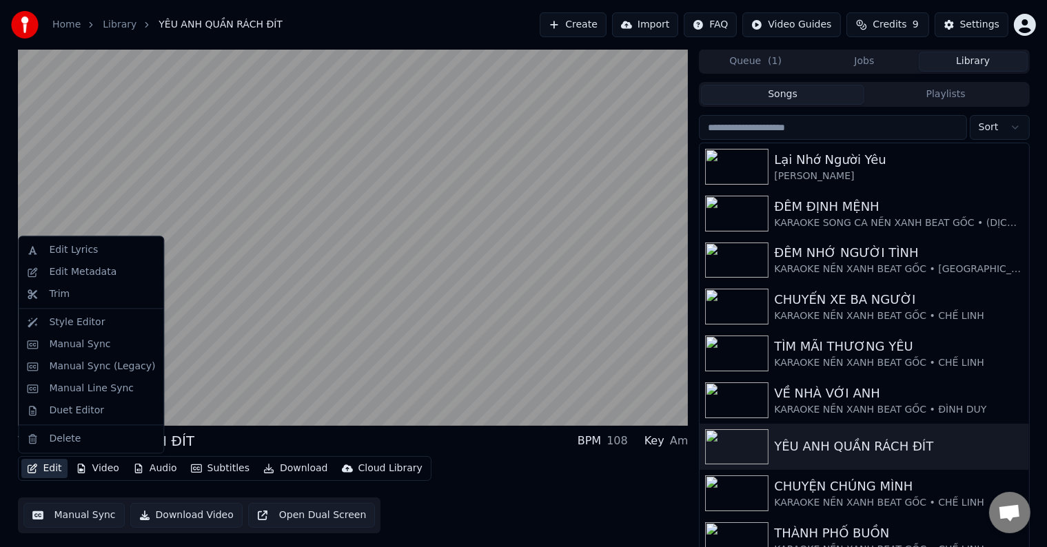
click at [49, 465] on button "Edit" at bounding box center [44, 468] width 46 height 19
click at [70, 272] on div "Edit Metadata" at bounding box center [83, 272] width 68 height 14
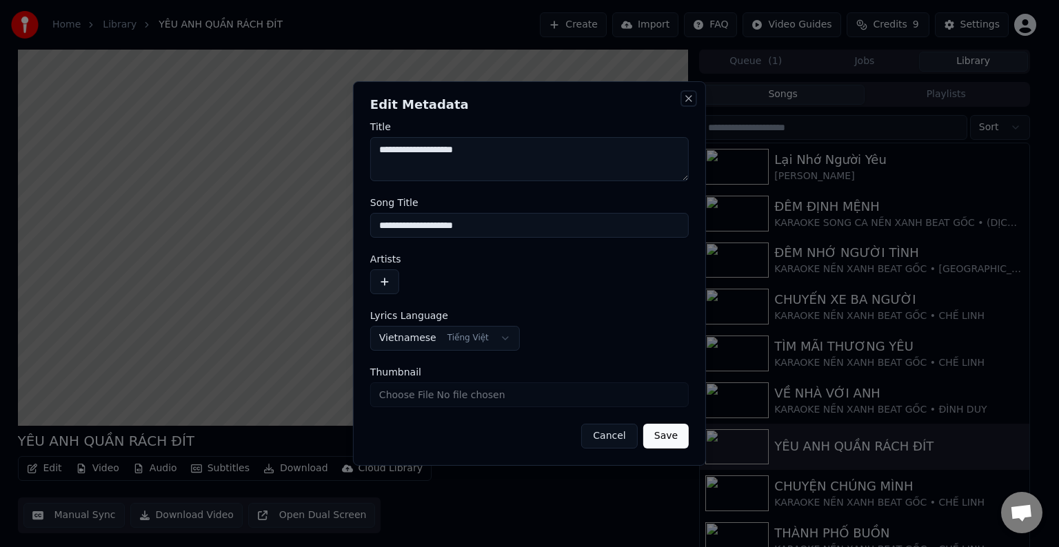
click at [690, 99] on button "Close" at bounding box center [688, 98] width 11 height 11
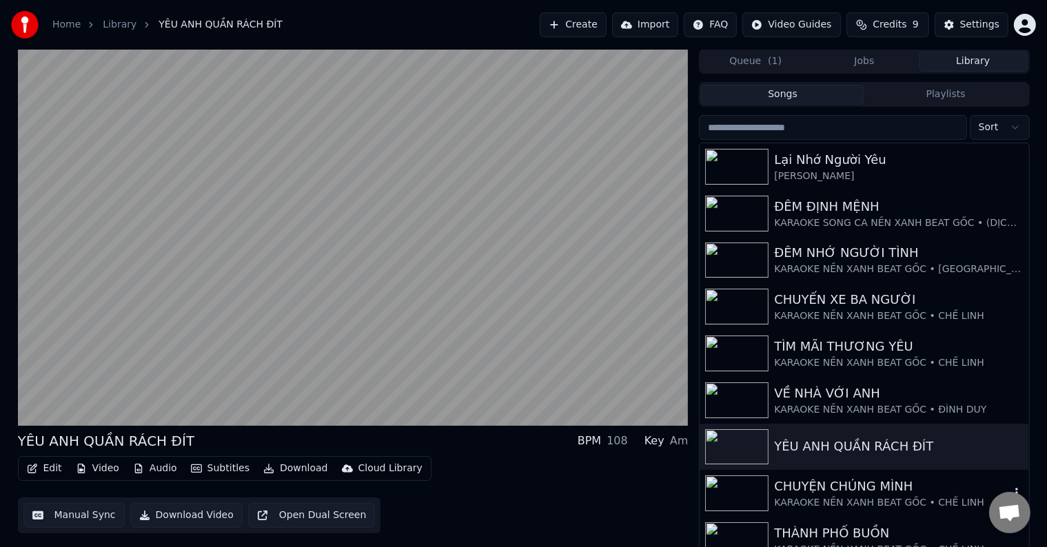
click at [815, 483] on div "CHUYỆN CHÚNG MÌNH" at bounding box center [891, 486] width 235 height 19
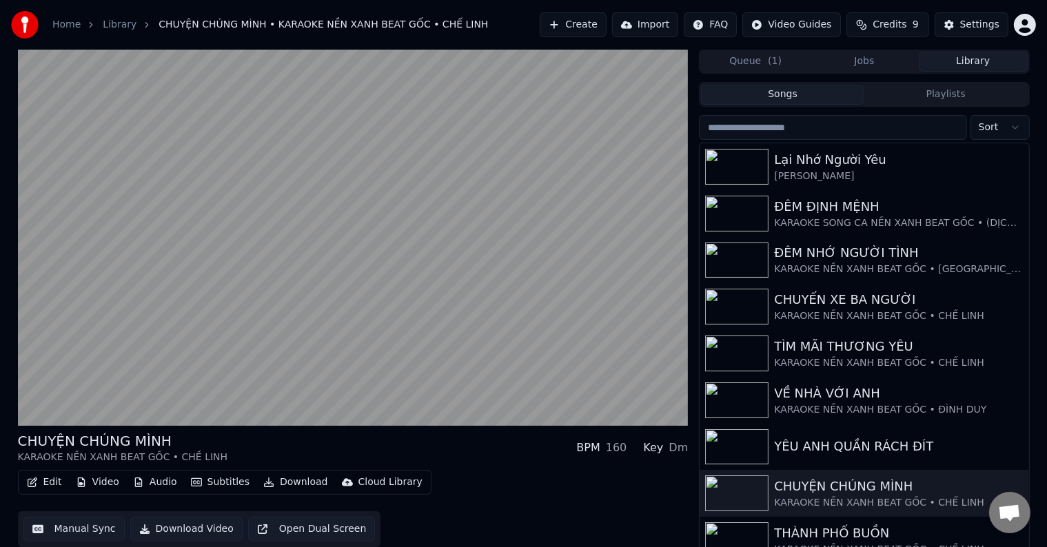
click at [50, 483] on button "Edit" at bounding box center [44, 482] width 46 height 19
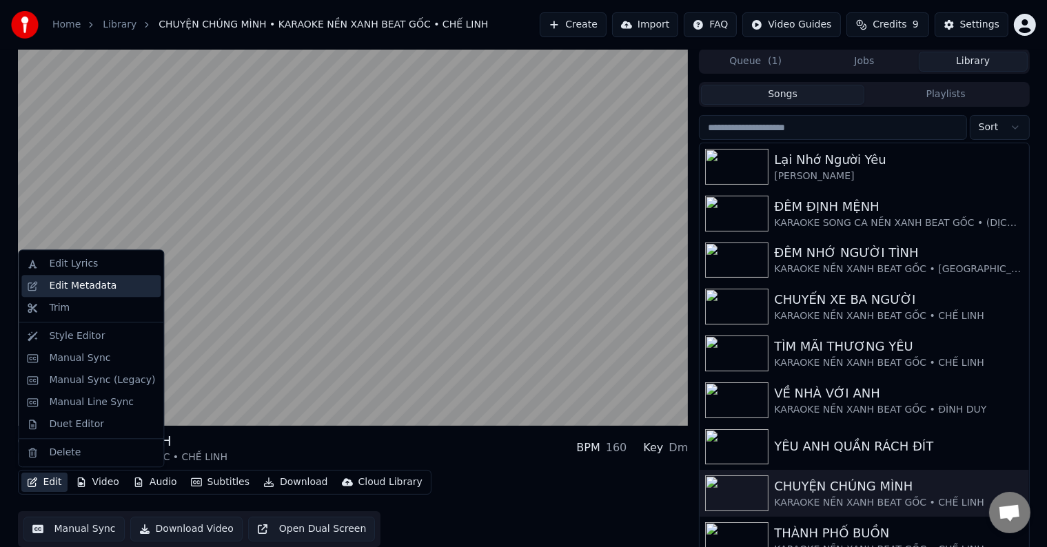
click at [83, 281] on div "Edit Metadata" at bounding box center [83, 286] width 68 height 14
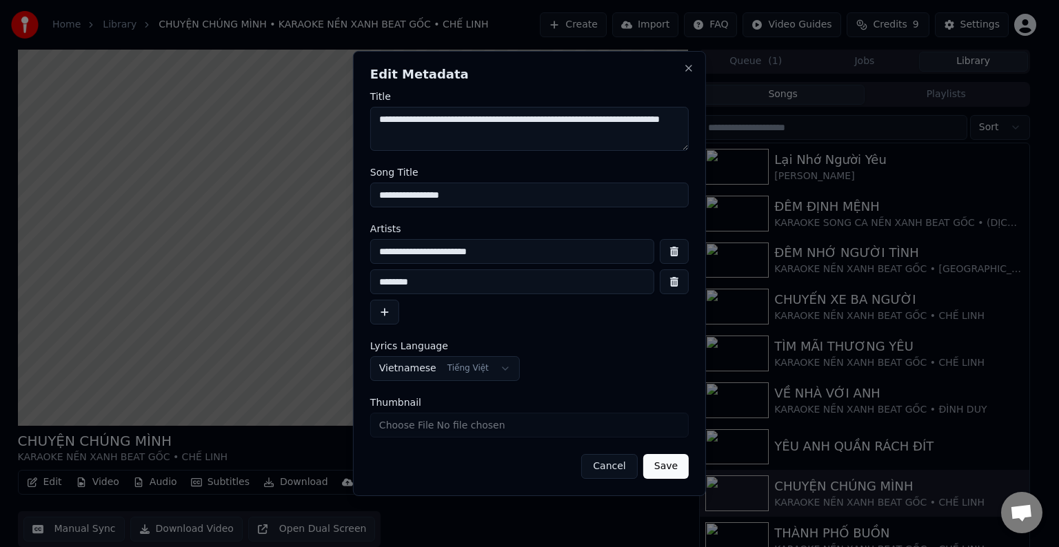
click at [618, 461] on button "Cancel" at bounding box center [609, 466] width 56 height 25
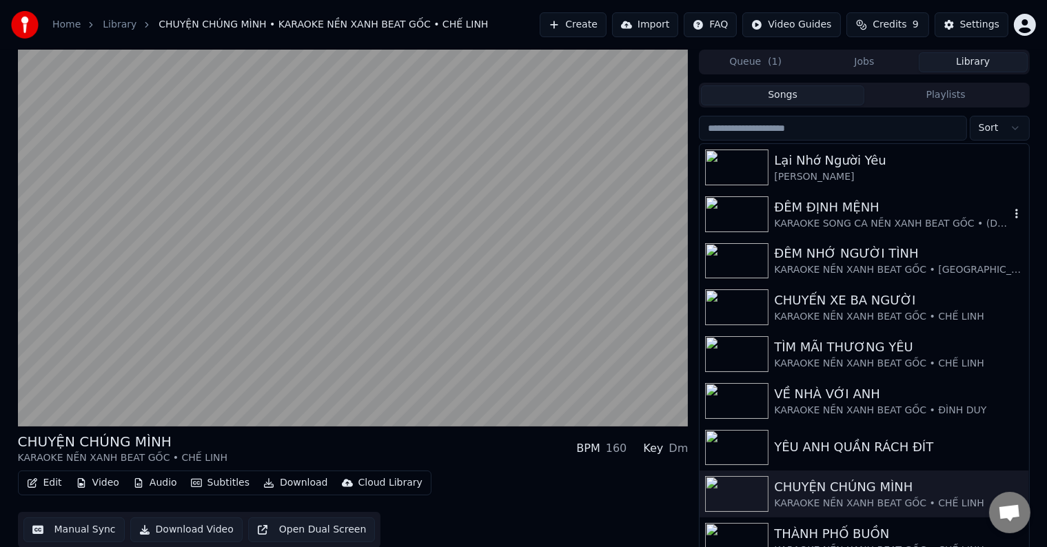
click at [835, 210] on div "ĐÊM ĐỊNH MỆNH" at bounding box center [891, 207] width 235 height 19
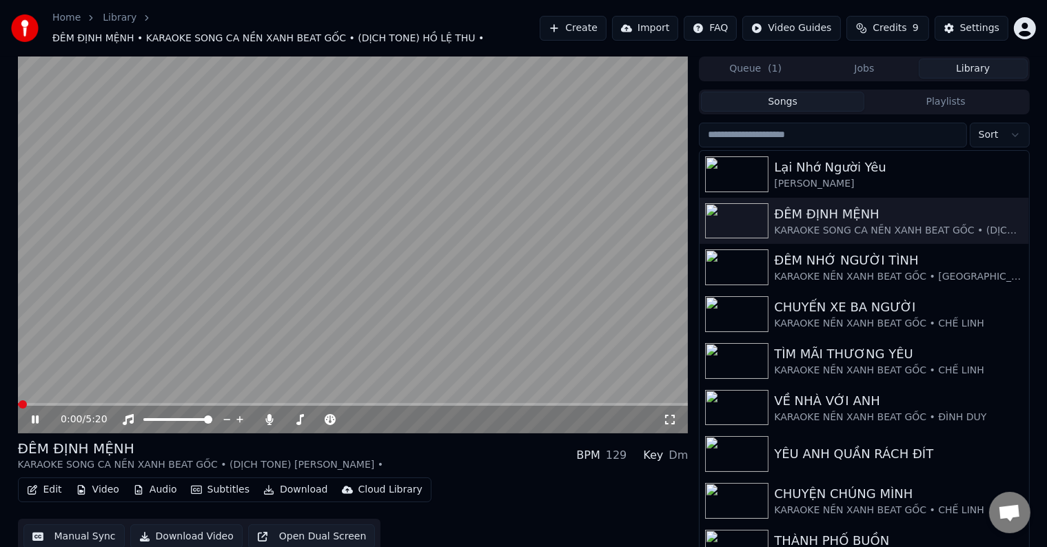
click at [50, 483] on button "Edit" at bounding box center [44, 490] width 46 height 19
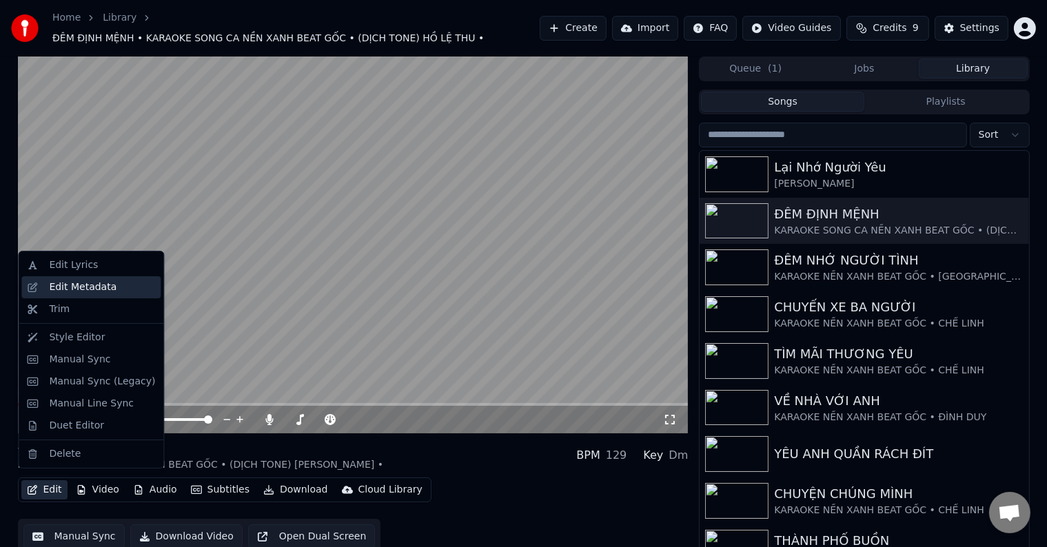
click at [66, 288] on div "Edit Metadata" at bounding box center [83, 288] width 68 height 14
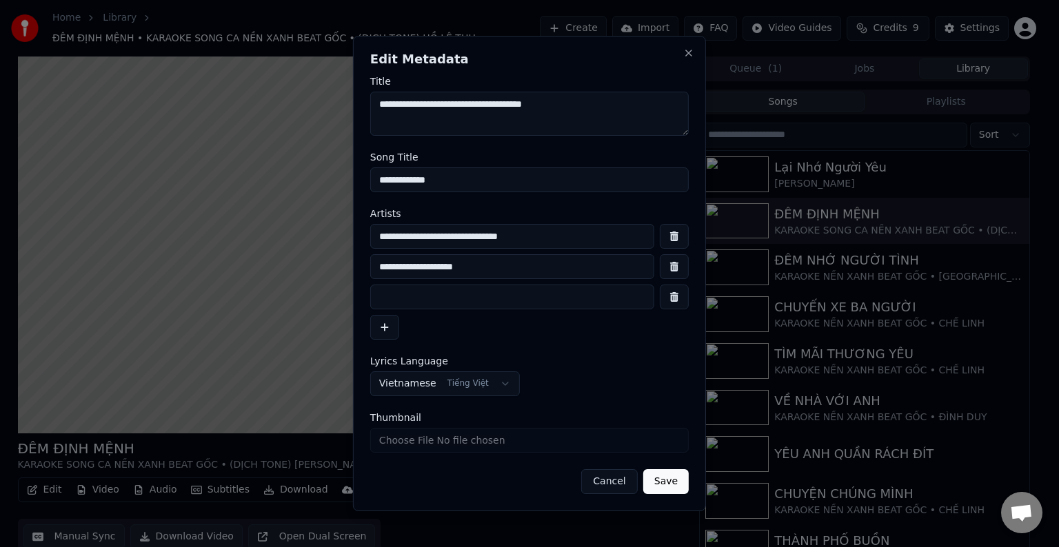
drag, startPoint x: 571, startPoint y: 236, endPoint x: 320, endPoint y: 245, distance: 251.1
click at [320, 245] on body "Home Library ĐÊM ĐỊNH MỆNH • KARAOKE SONG CA NỀN XANH BEAT GỐC • (DỊCH TONE) HỒ…" at bounding box center [523, 273] width 1047 height 547
click at [615, 481] on button "Cancel" at bounding box center [609, 481] width 56 height 25
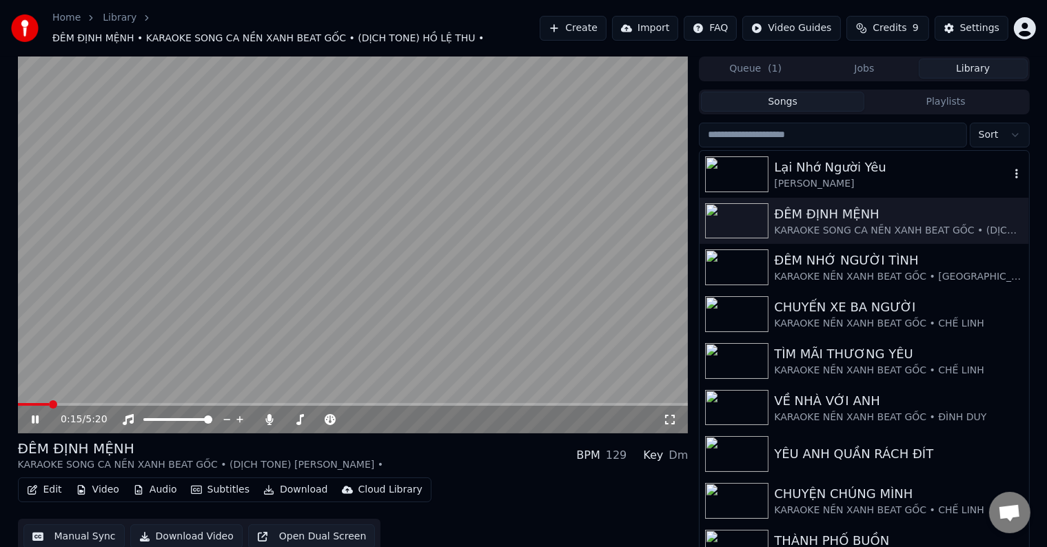
click at [858, 159] on div "Lại Nhớ Người Yêu" at bounding box center [891, 167] width 235 height 19
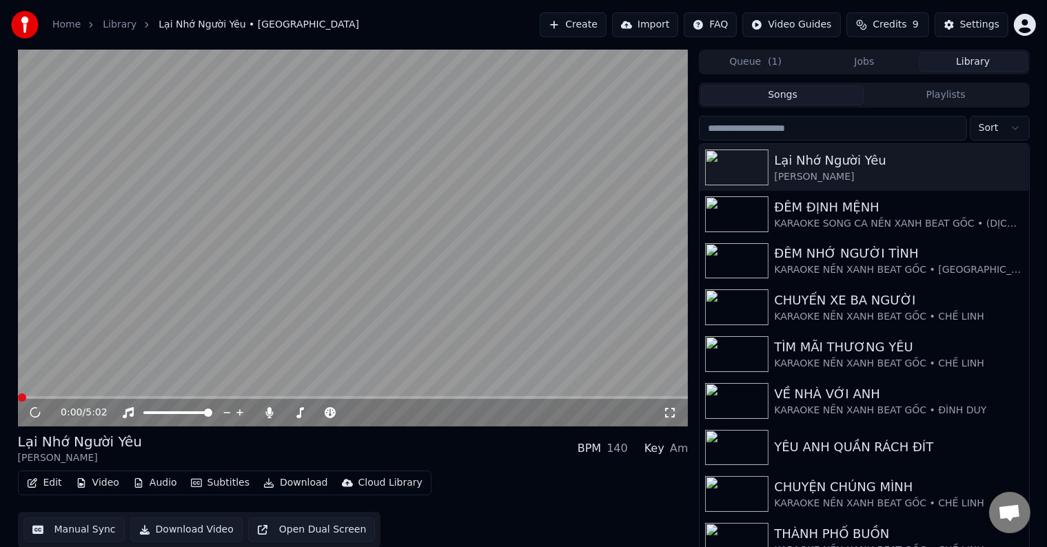
click at [54, 483] on button "Edit" at bounding box center [44, 483] width 46 height 19
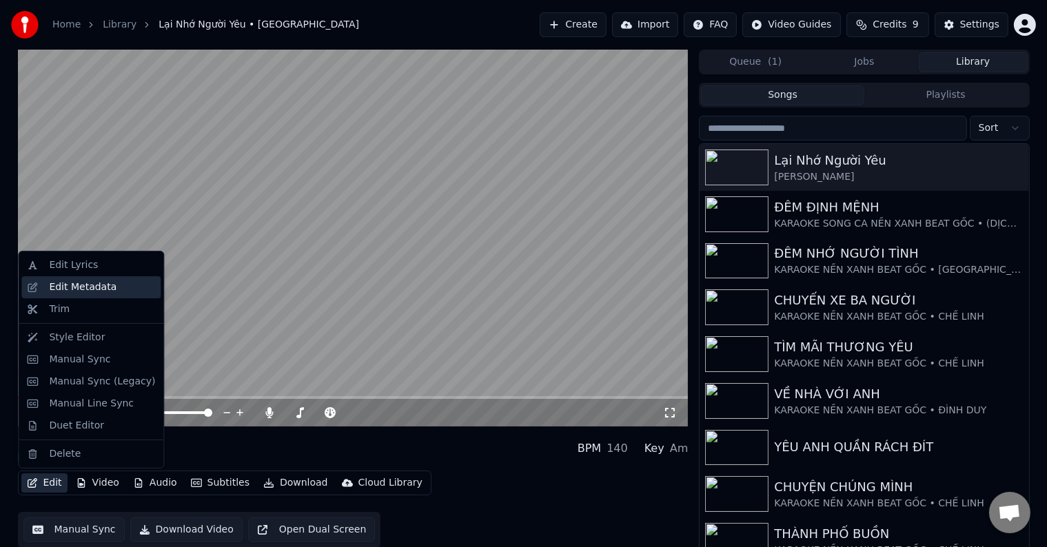
click at [93, 285] on div "Edit Metadata" at bounding box center [83, 288] width 68 height 14
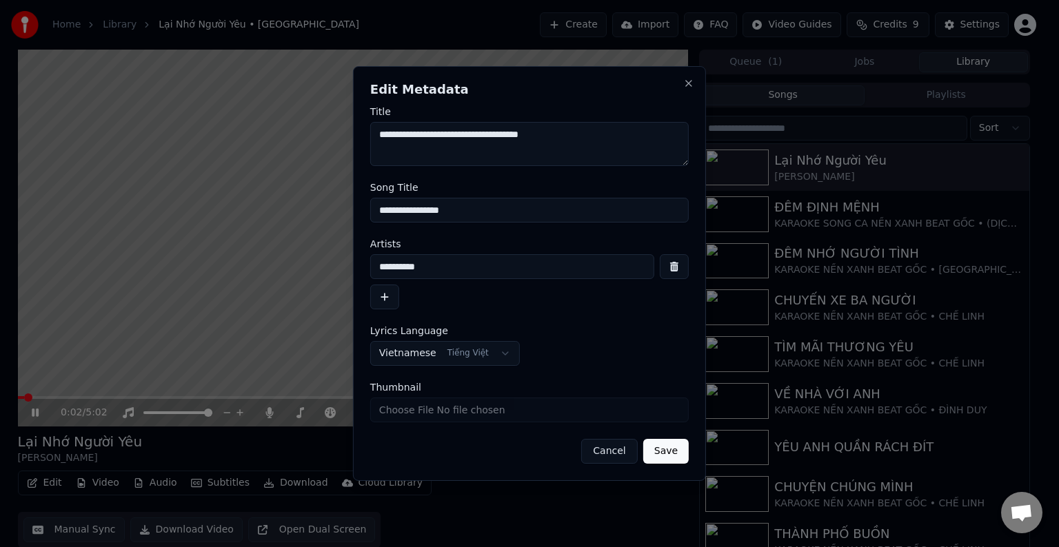
click at [436, 210] on input "**********" at bounding box center [529, 210] width 319 height 25
click at [417, 268] on input "**********" at bounding box center [512, 266] width 284 height 25
click at [385, 295] on button "button" at bounding box center [384, 297] width 29 height 25
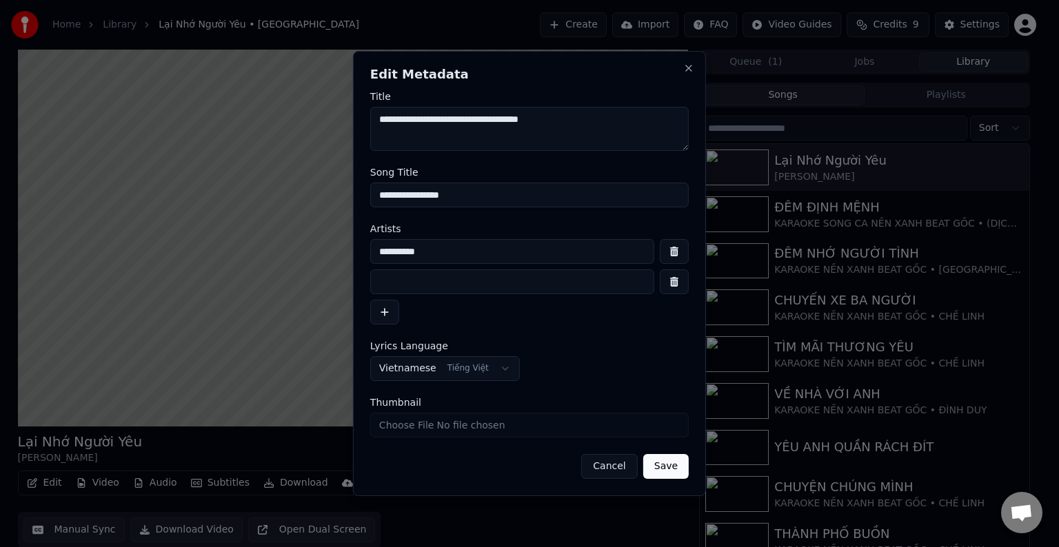
click at [416, 276] on input at bounding box center [512, 282] width 284 height 25
drag, startPoint x: 451, startPoint y: 248, endPoint x: 331, endPoint y: 256, distance: 120.2
click at [331, 256] on body "Home Library Lại Nhớ Người Yêu • Đan Nguyên Create Import FAQ Video Guides Cred…" at bounding box center [523, 273] width 1047 height 547
paste input "**********"
type input "**********"
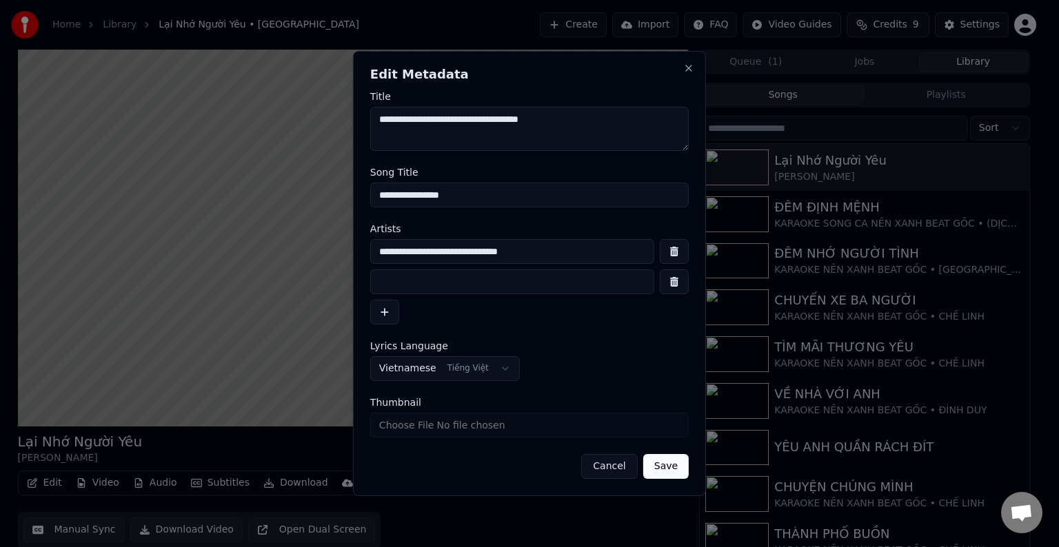
click at [394, 278] on input at bounding box center [512, 282] width 284 height 25
type input "*"
type input "*********"
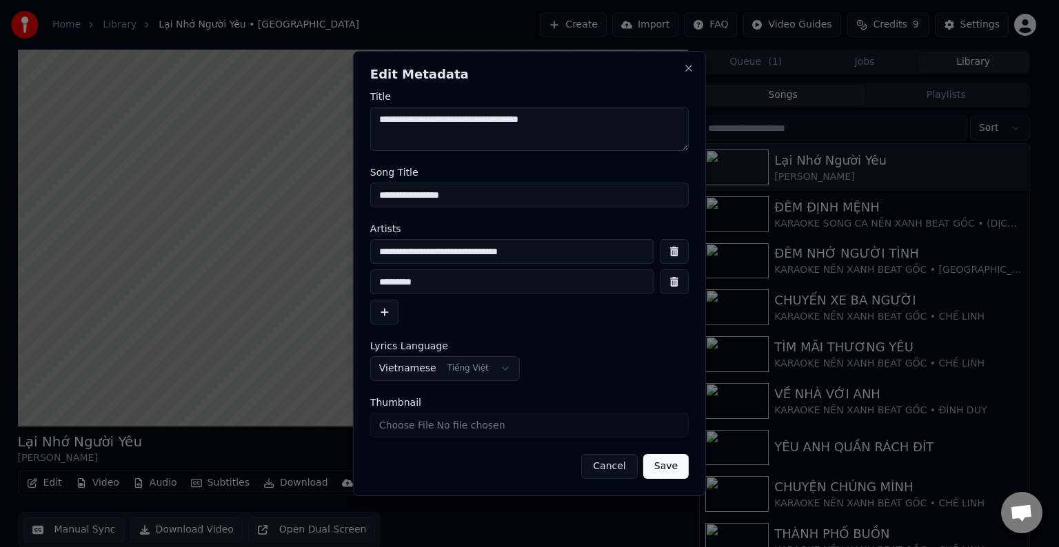
drag, startPoint x: 476, startPoint y: 196, endPoint x: 301, endPoint y: 197, distance: 174.4
click at [306, 199] on body "Home Library Lại Nhớ Người Yêu • Đan Nguyên Create Import FAQ Video Guides Cred…" at bounding box center [523, 273] width 1047 height 547
type input "**********"
click at [674, 469] on button "Save" at bounding box center [666, 466] width 46 height 25
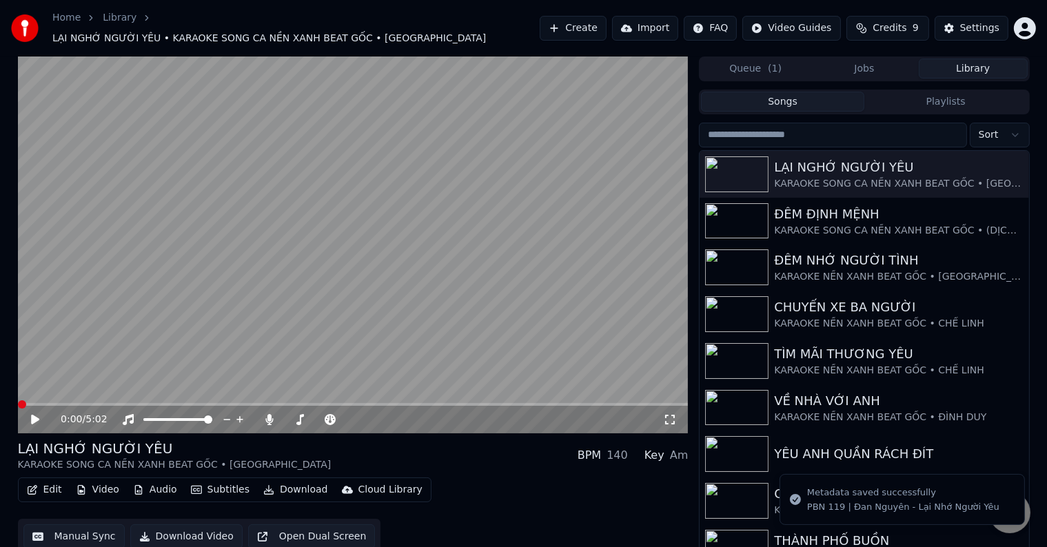
click at [48, 395] on video at bounding box center [353, 245] width 671 height 377
click at [37, 395] on video at bounding box center [353, 245] width 671 height 377
click at [28, 403] on span at bounding box center [32, 405] width 8 height 8
click at [47, 401] on span at bounding box center [50, 405] width 8 height 8
click at [61, 401] on span at bounding box center [65, 405] width 8 height 8
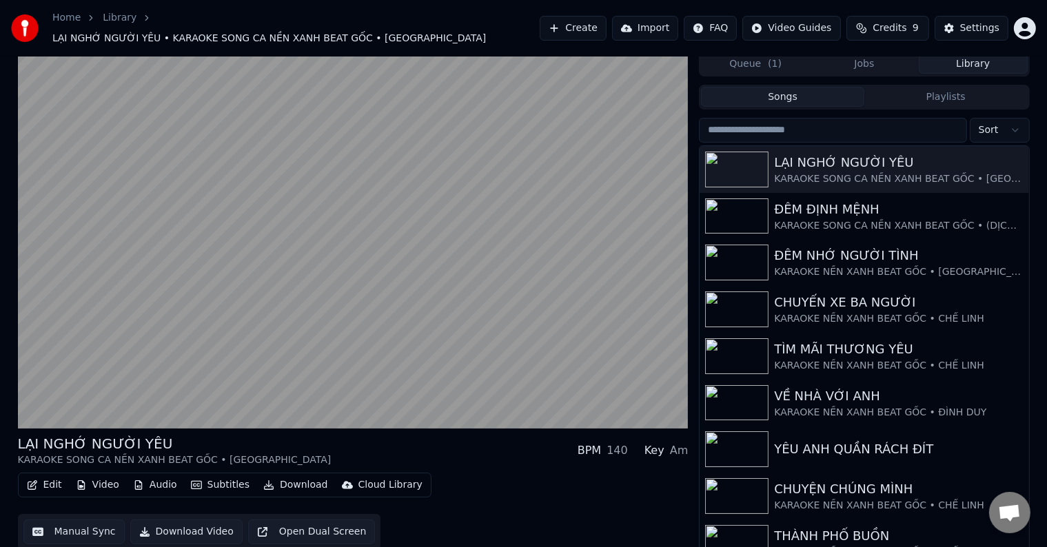
scroll to position [6, 0]
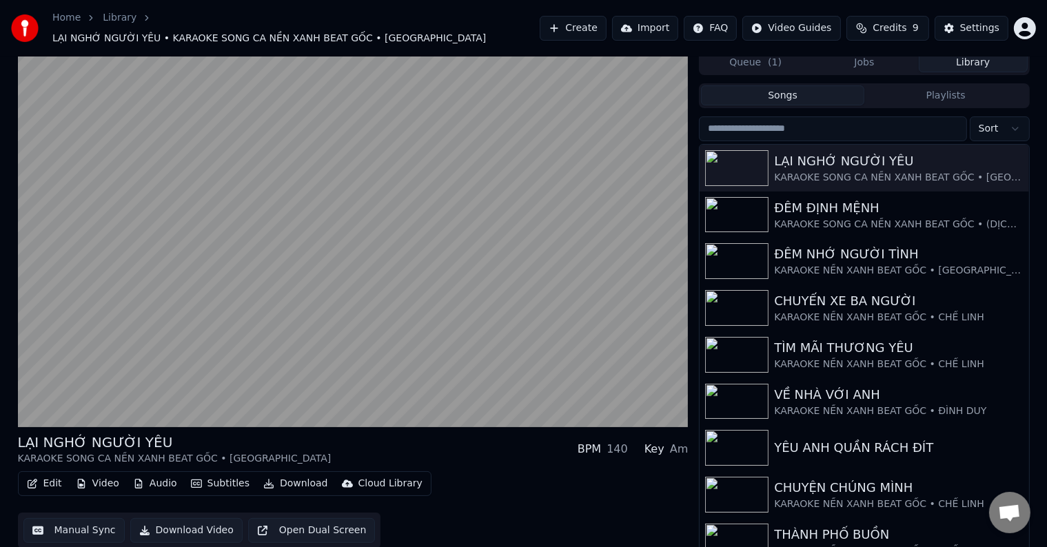
click at [180, 522] on button "Download Video" at bounding box center [186, 530] width 112 height 25
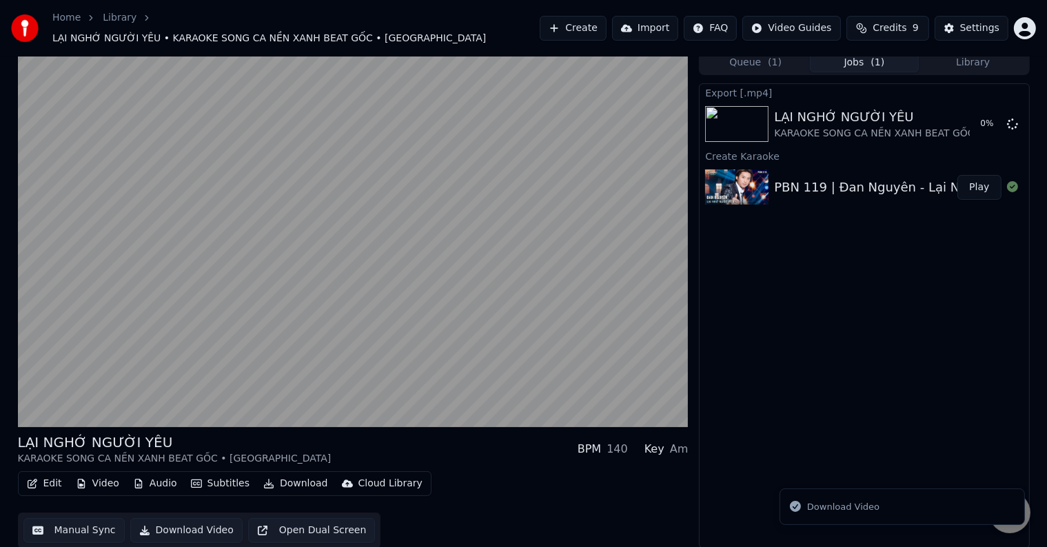
scroll to position [1, 0]
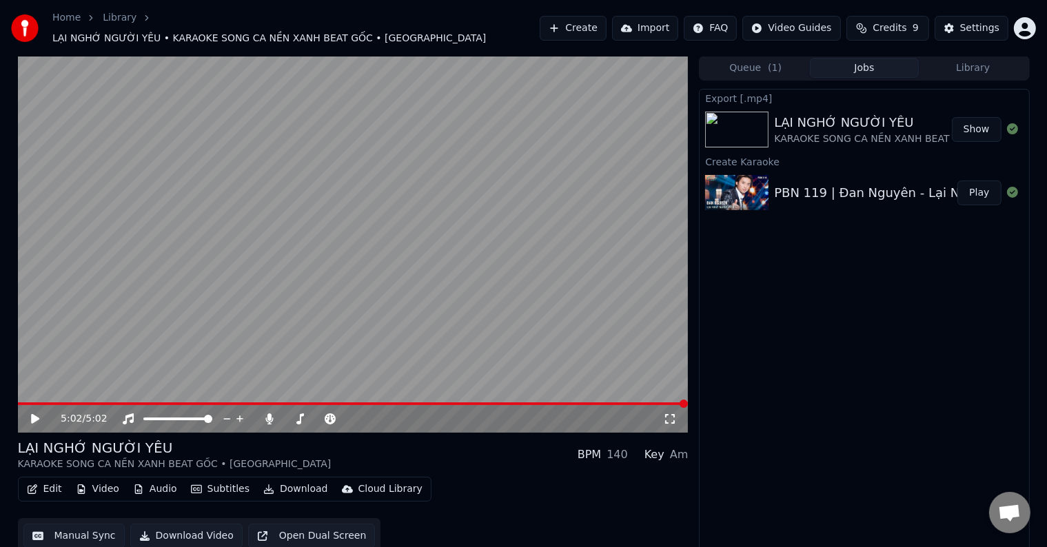
click at [979, 124] on button "Show" at bounding box center [977, 129] width 50 height 25
click at [111, 279] on video at bounding box center [353, 244] width 671 height 377
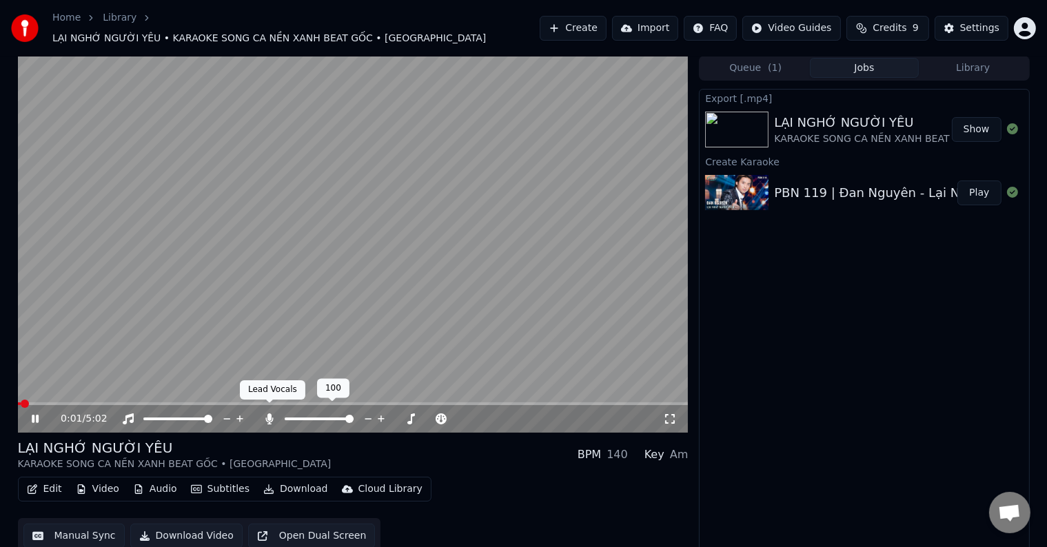
click at [265, 414] on icon at bounding box center [270, 419] width 14 height 11
click at [35, 414] on icon at bounding box center [45, 419] width 32 height 11
click at [196, 527] on button "Download Video" at bounding box center [186, 536] width 112 height 25
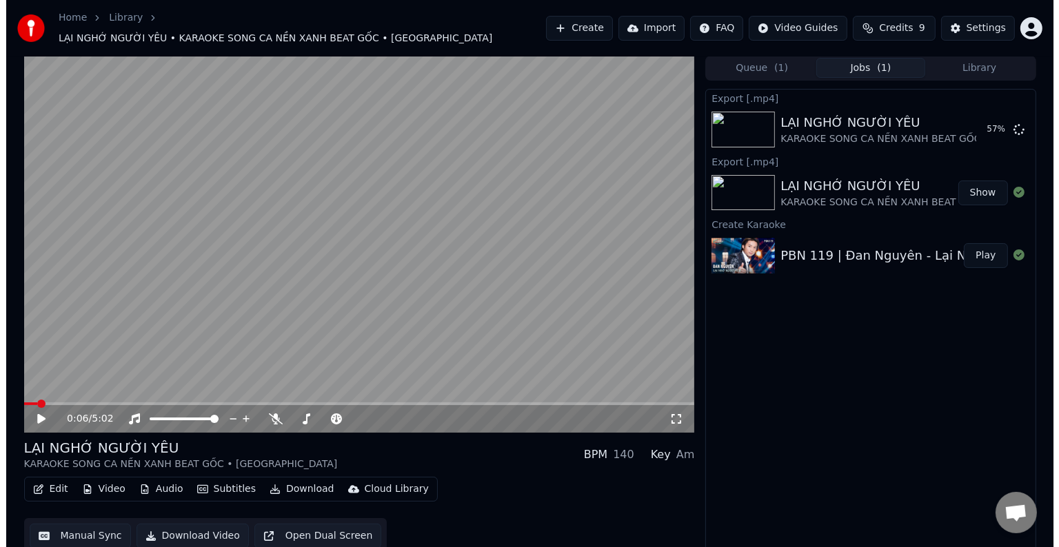
scroll to position [0, 0]
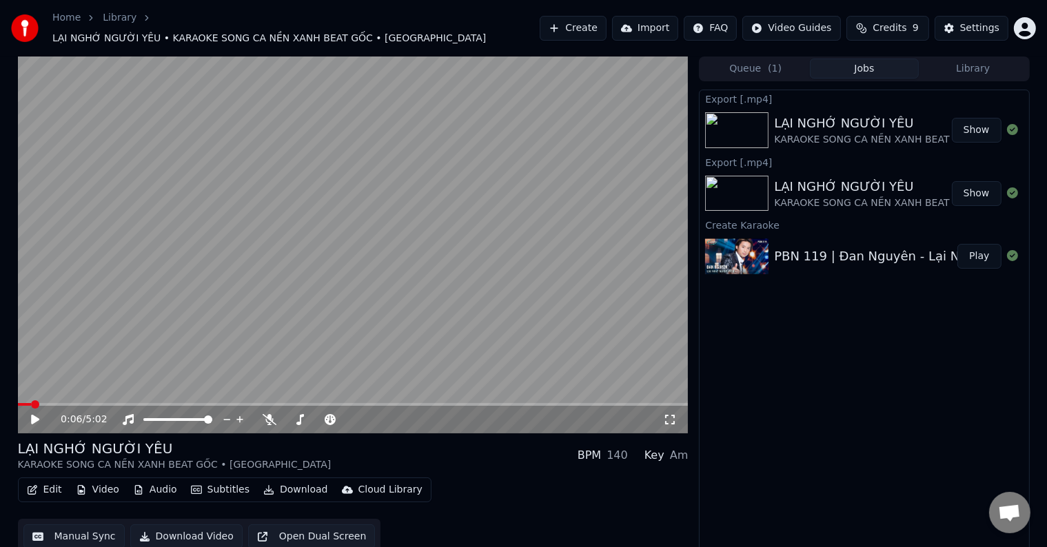
click at [980, 121] on button "Show" at bounding box center [977, 130] width 50 height 25
click at [985, 25] on div "Settings" at bounding box center [979, 28] width 39 height 14
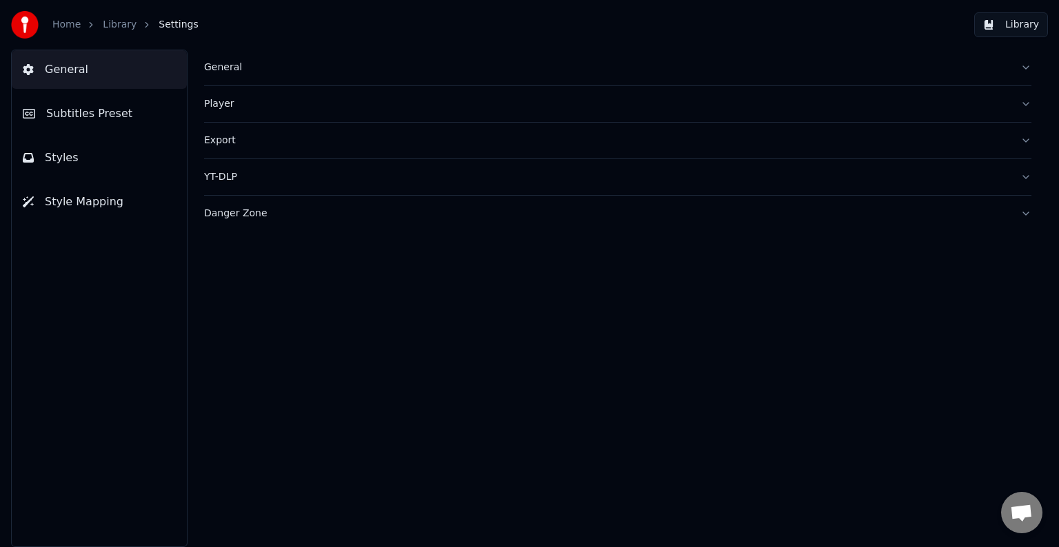
click at [229, 217] on div "Danger Zone" at bounding box center [606, 214] width 805 height 14
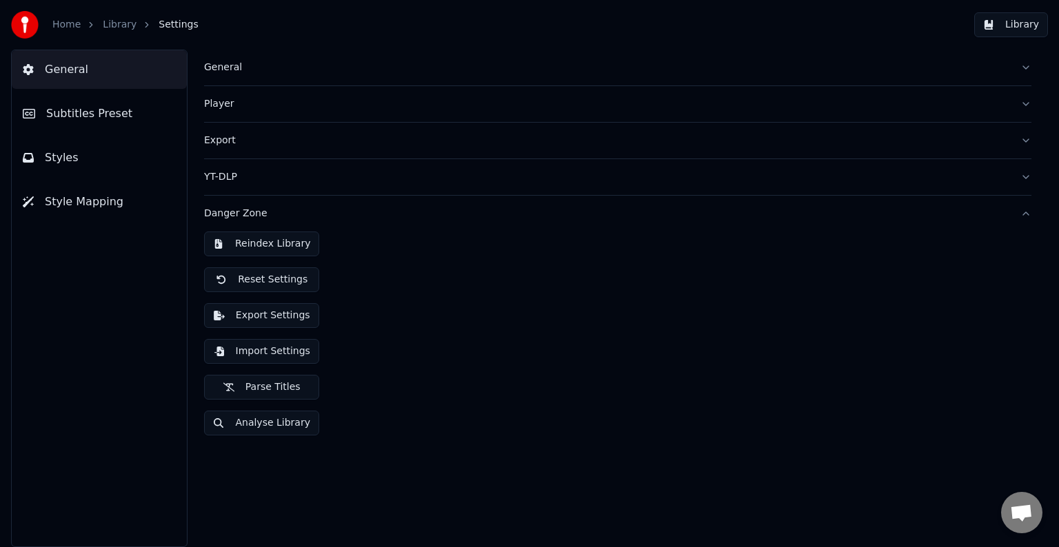
click at [259, 316] on button "Export Settings" at bounding box center [261, 315] width 115 height 25
click at [491, 503] on div "General Player Export YT-DLP Danger Zone Reindex Library Reset Settings Export …" at bounding box center [617, 299] width 882 height 498
click at [259, 314] on button "Export Settings" at bounding box center [261, 315] width 115 height 25
click at [442, 504] on div "General Player Export YT-DLP Danger Zone Reindex Library Reset Settings Export …" at bounding box center [617, 299] width 882 height 498
click at [266, 313] on button "Export Settings" at bounding box center [261, 315] width 115 height 25
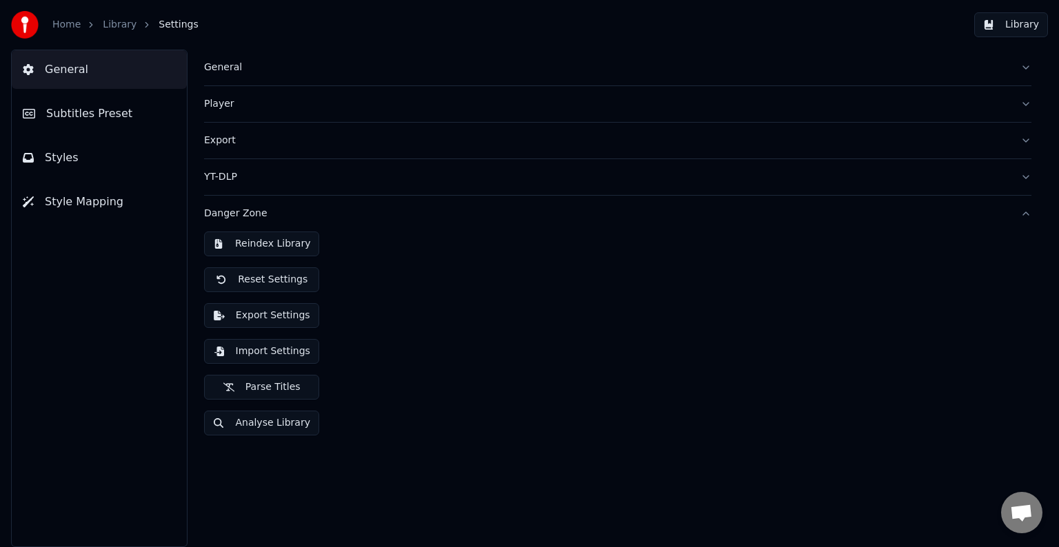
click at [265, 312] on button "Export Settings" at bounding box center [261, 315] width 115 height 25
